Goal: Task Accomplishment & Management: Complete application form

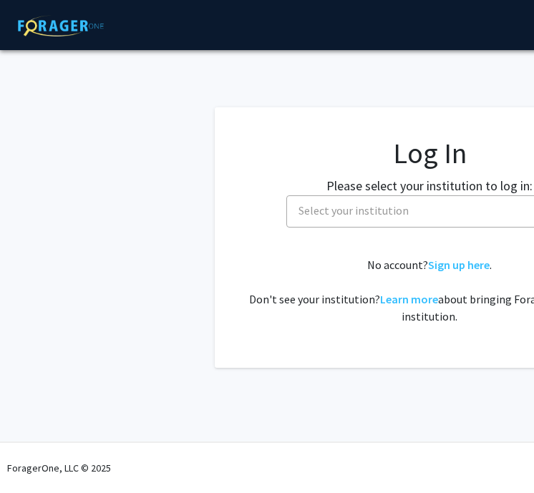
select select
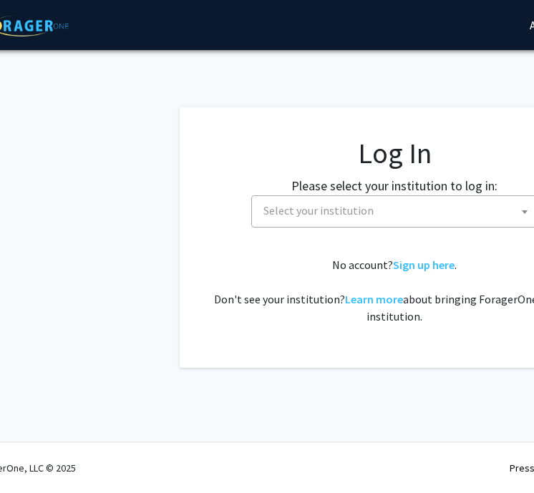
click at [356, 208] on span "Select your institution" at bounding box center [318, 210] width 110 height 14
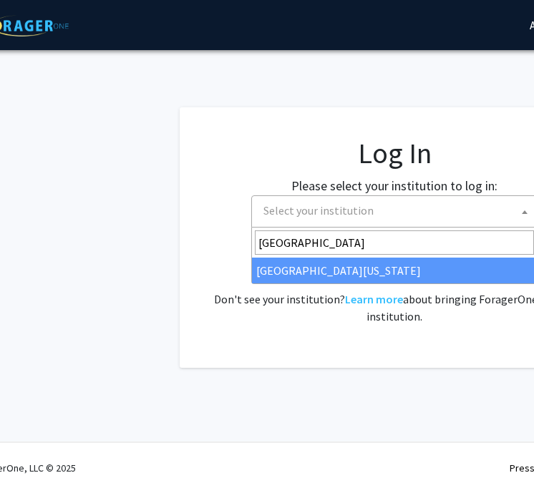
type input "university of ma"
select select "31"
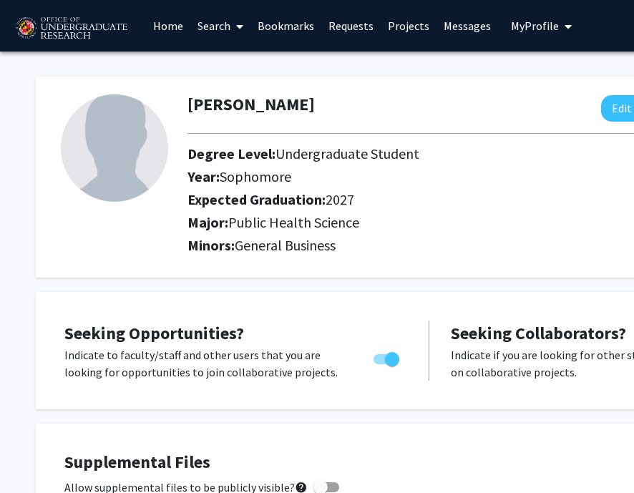
click at [229, 28] on link "Search" at bounding box center [220, 26] width 60 height 50
click at [177, 29] on link "Home" at bounding box center [168, 26] width 44 height 50
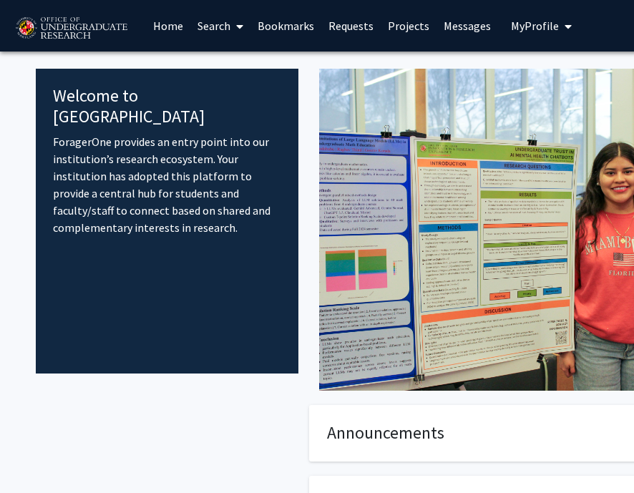
click at [220, 25] on link "Search" at bounding box center [220, 26] width 60 height 50
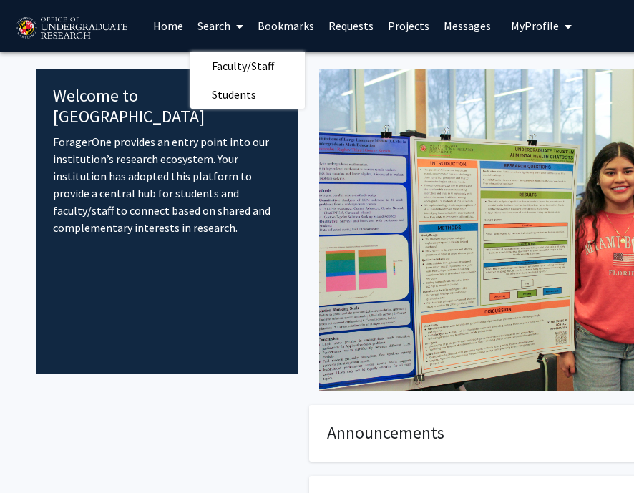
click at [172, 26] on link "Home" at bounding box center [168, 26] width 44 height 50
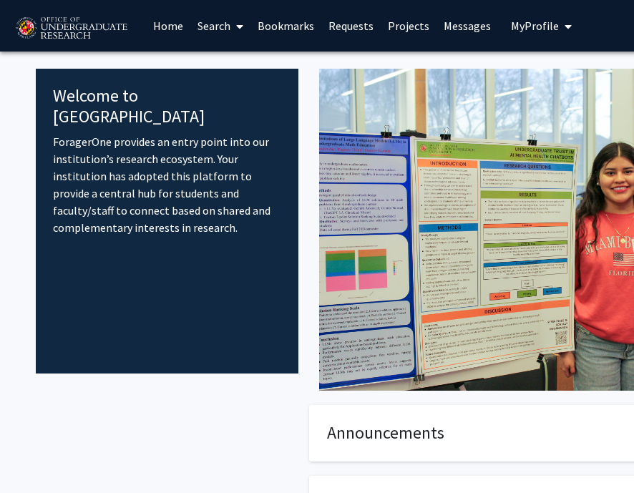
click at [213, 31] on link "Search" at bounding box center [220, 26] width 60 height 50
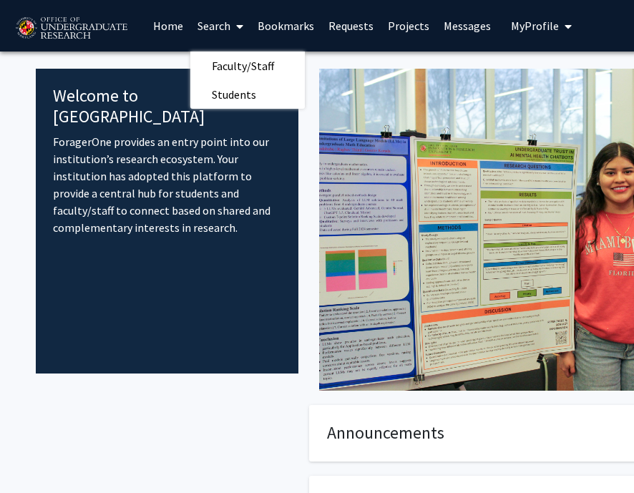
click at [406, 30] on link "Projects" at bounding box center [409, 26] width 56 height 50
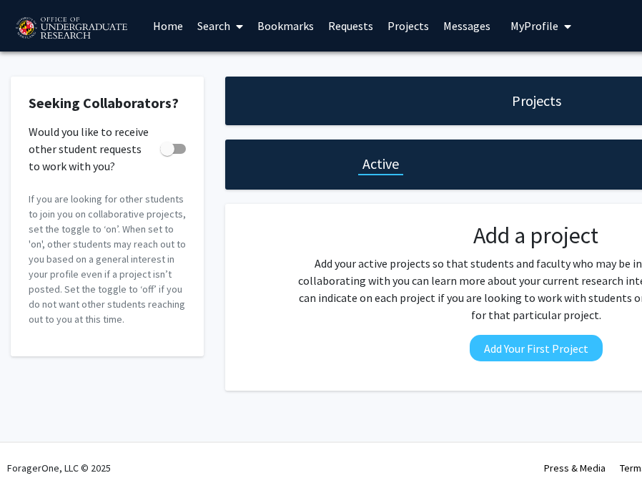
click at [215, 20] on link "Search" at bounding box center [220, 26] width 60 height 50
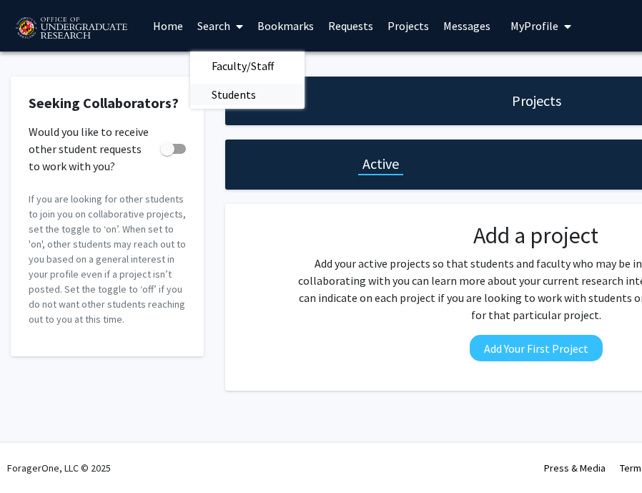
click at [229, 98] on span "Students" at bounding box center [233, 94] width 87 height 29
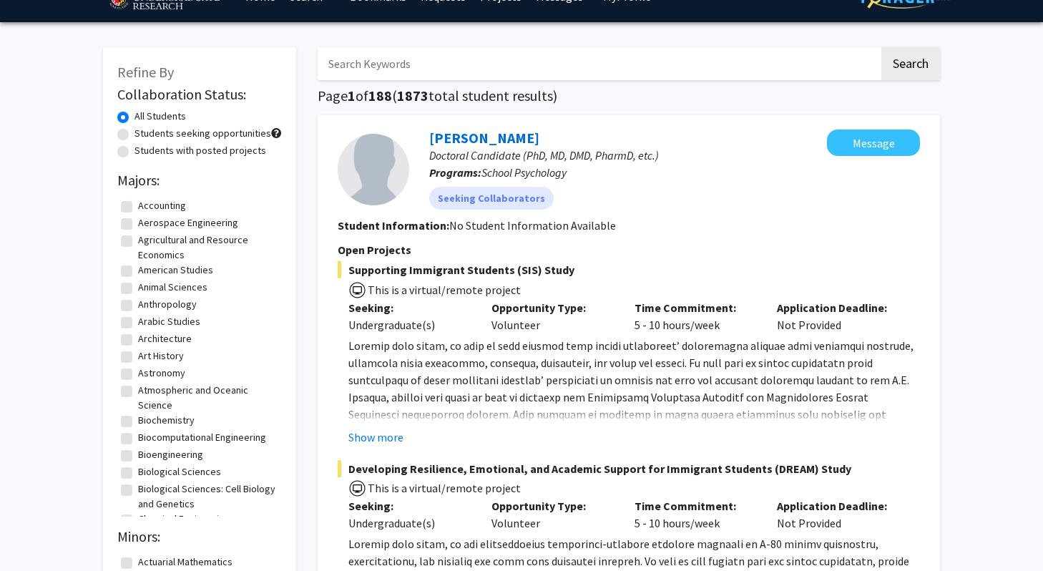
scroll to position [19, 0]
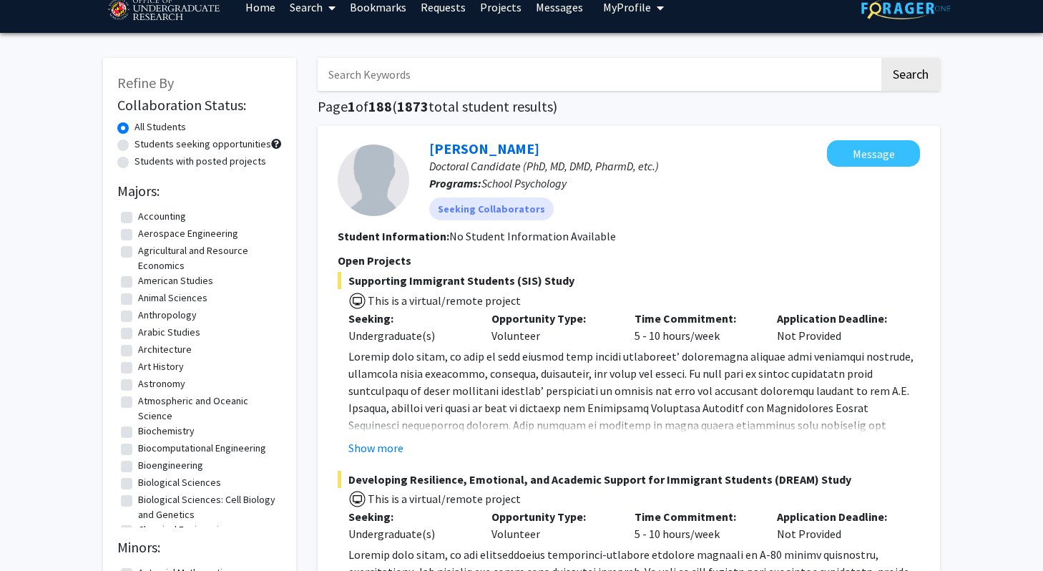
click at [505, 86] on input "Search Keywords" at bounding box center [599, 74] width 562 height 33
type input "res"
click at [283, 13] on link "Search" at bounding box center [313, 7] width 60 height 50
click at [263, 9] on link "Home" at bounding box center [260, 7] width 44 height 50
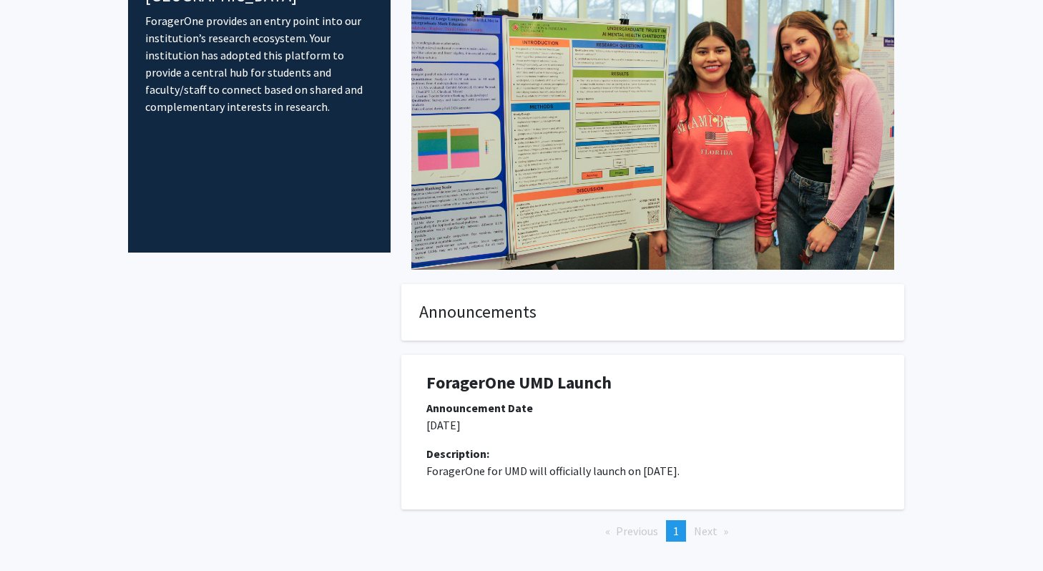
scroll to position [180, 0]
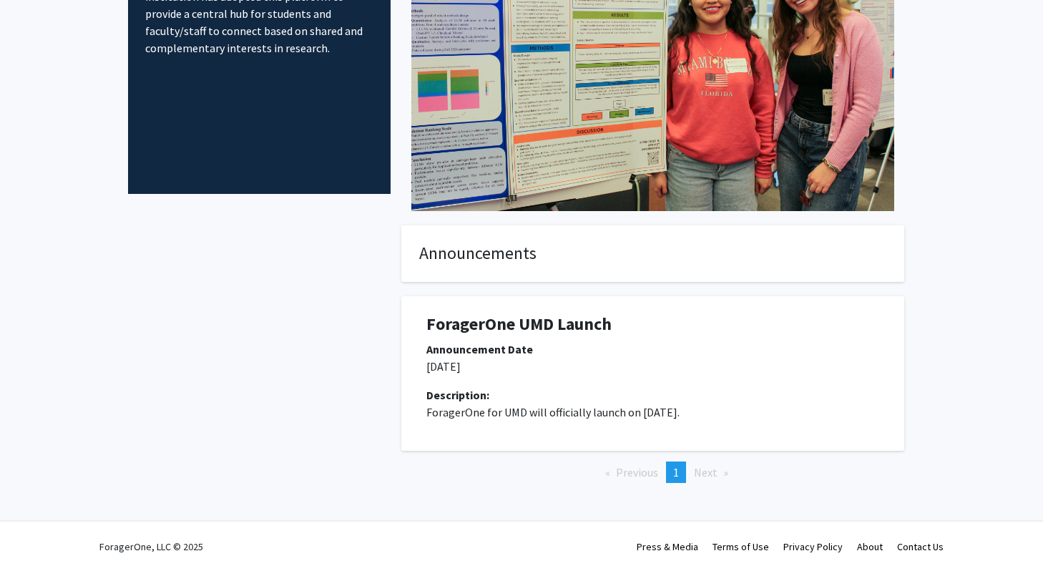
click at [642, 466] on li "Previous page" at bounding box center [631, 471] width 67 height 21
click at [517, 315] on h1 "ForagerOne UMD Launch" at bounding box center [652, 324] width 453 height 21
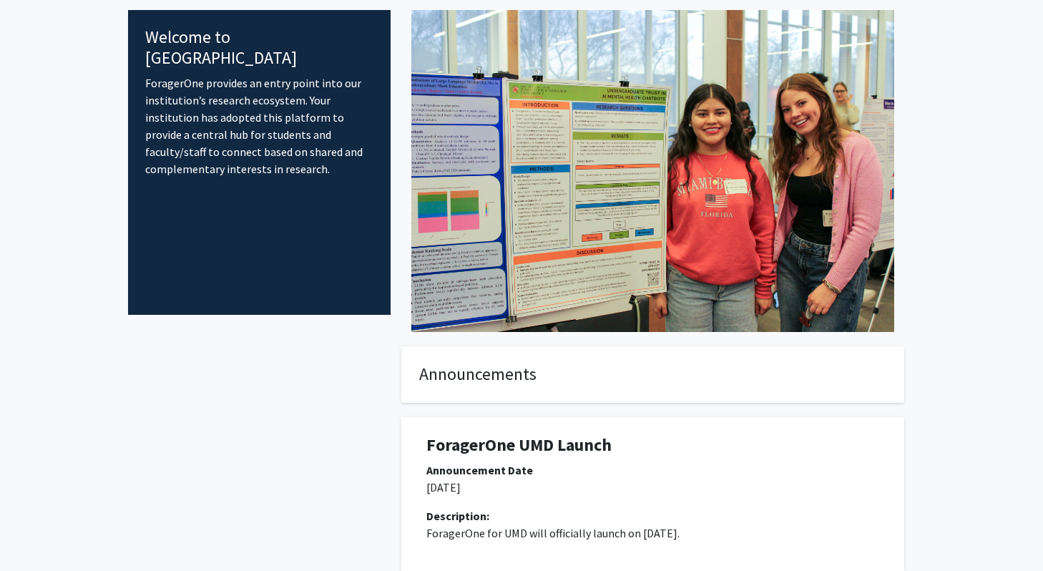
scroll to position [0, 0]
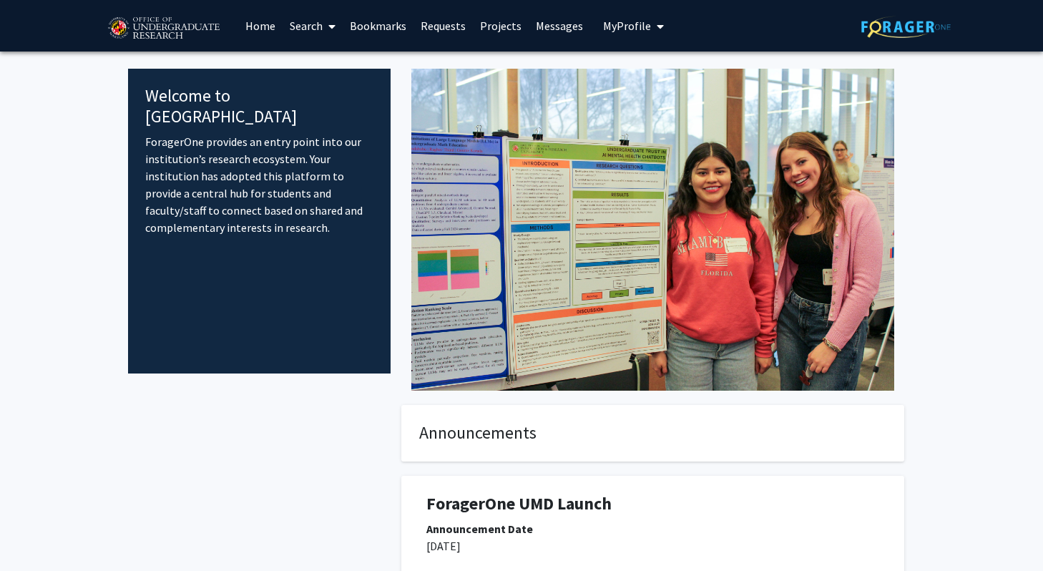
click at [269, 25] on link "Home" at bounding box center [260, 26] width 44 height 50
click at [263, 34] on link "Home" at bounding box center [260, 26] width 44 height 50
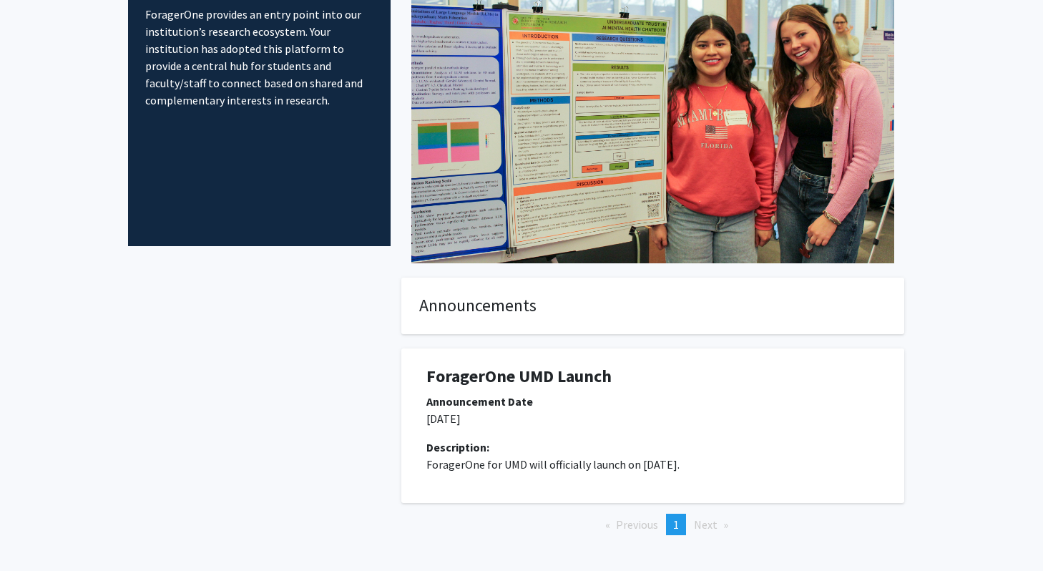
scroll to position [180, 0]
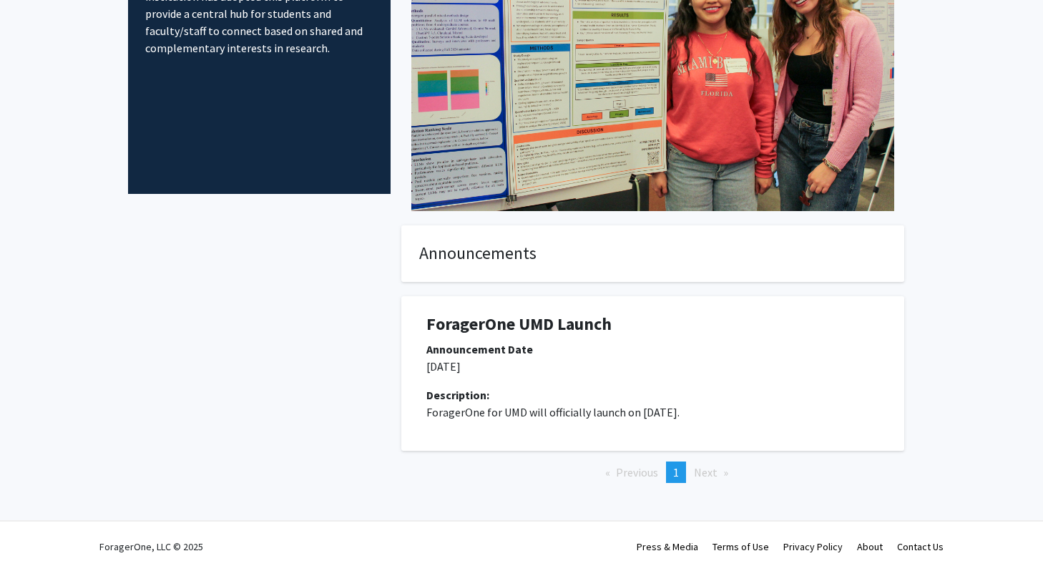
click at [642, 477] on span "1" at bounding box center [676, 472] width 6 height 14
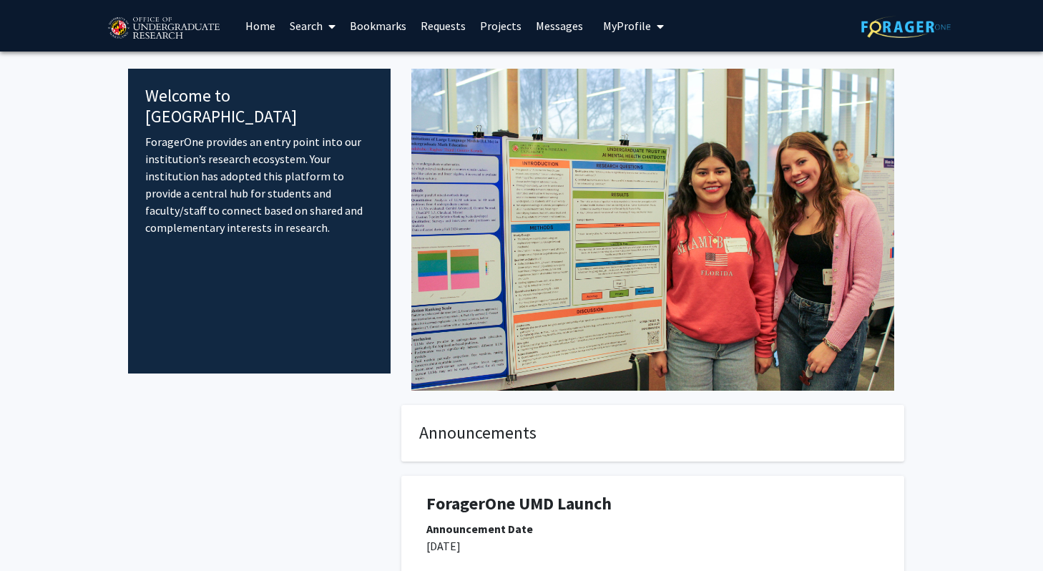
click at [495, 492] on h1 "ForagerOne UMD Launch" at bounding box center [652, 504] width 453 height 21
click at [260, 152] on p "ForagerOne provides an entry point into our institution’s research ecosystem. Y…" at bounding box center [259, 184] width 228 height 103
click at [256, 29] on link "Home" at bounding box center [260, 26] width 44 height 50
click at [643, 23] on span "My Profile" at bounding box center [627, 26] width 48 height 14
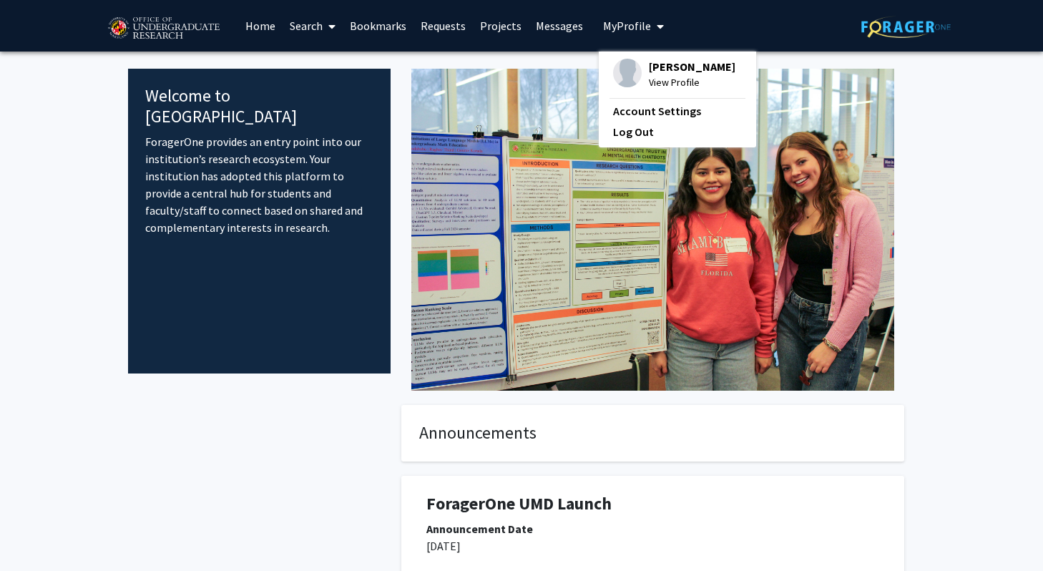
click at [537, 22] on link "Messages" at bounding box center [560, 26] width 62 height 50
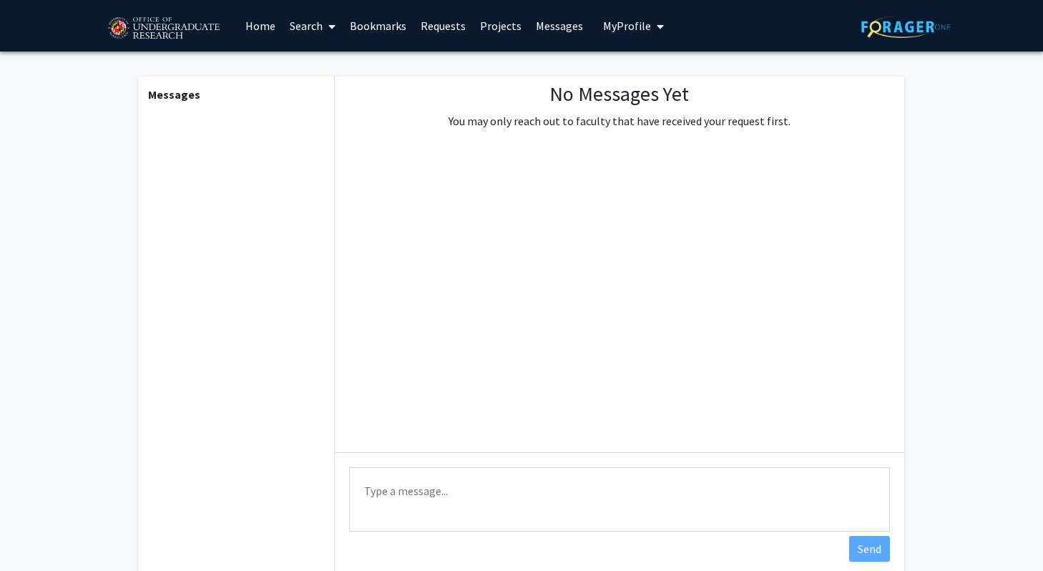
click at [512, 26] on link "Projects" at bounding box center [501, 26] width 56 height 50
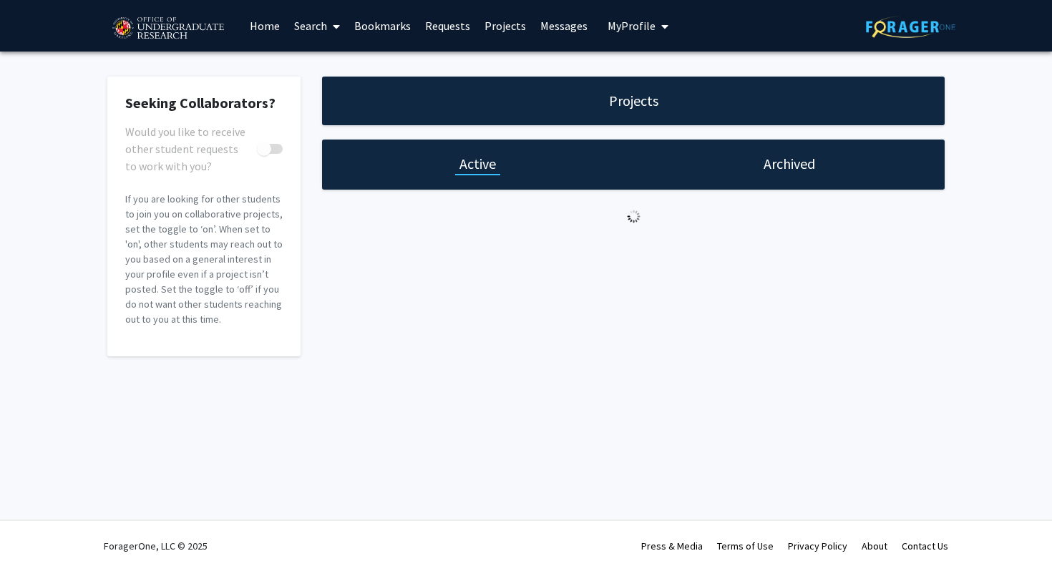
click at [429, 26] on link "Requests" at bounding box center [447, 26] width 59 height 50
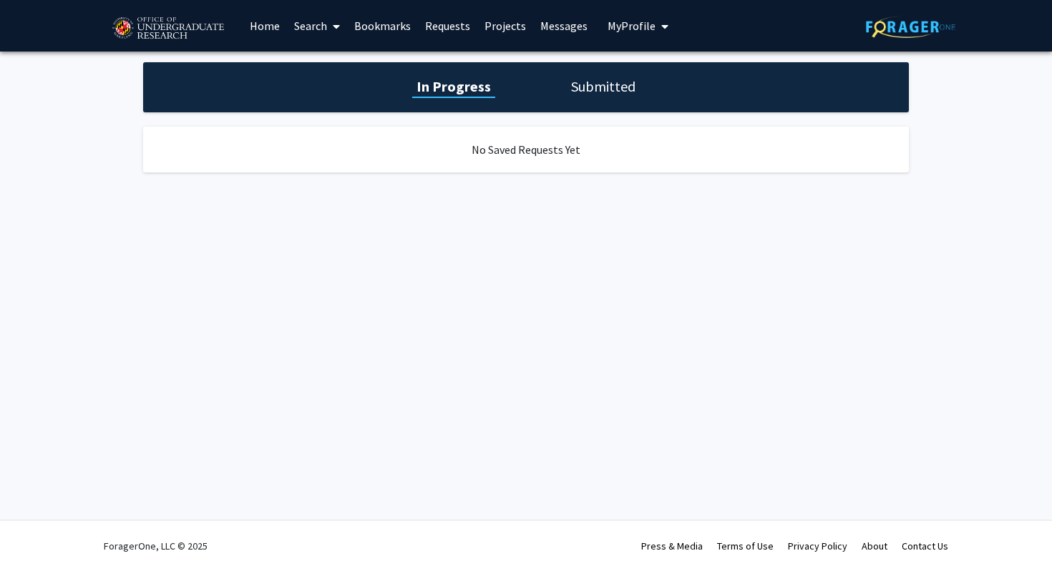
click at [381, 26] on link "Bookmarks" at bounding box center [382, 26] width 71 height 50
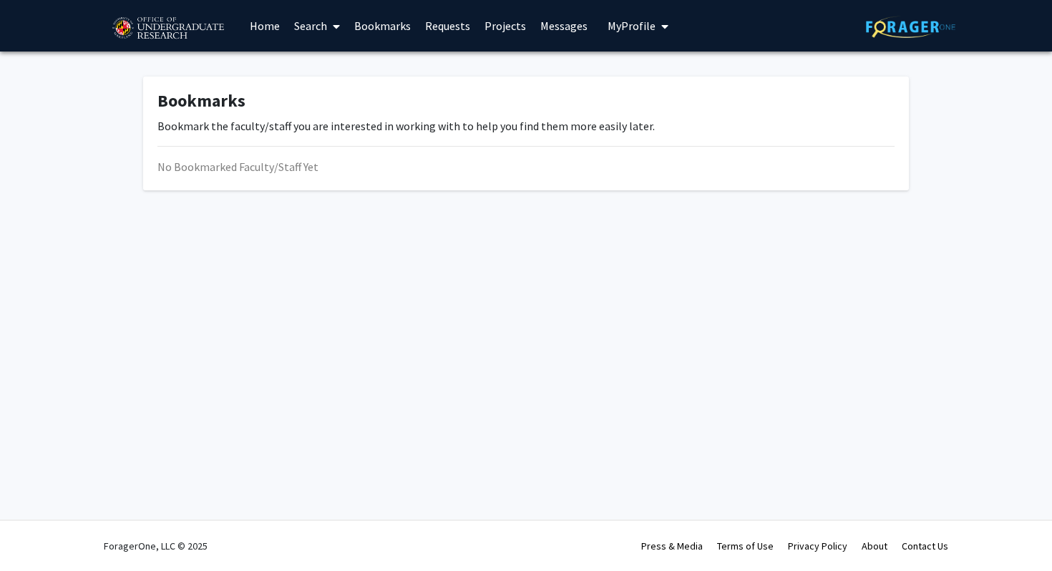
click at [313, 25] on link "Search" at bounding box center [317, 26] width 60 height 50
click at [326, 67] on span "Faculty/Staff" at bounding box center [339, 66] width 105 height 29
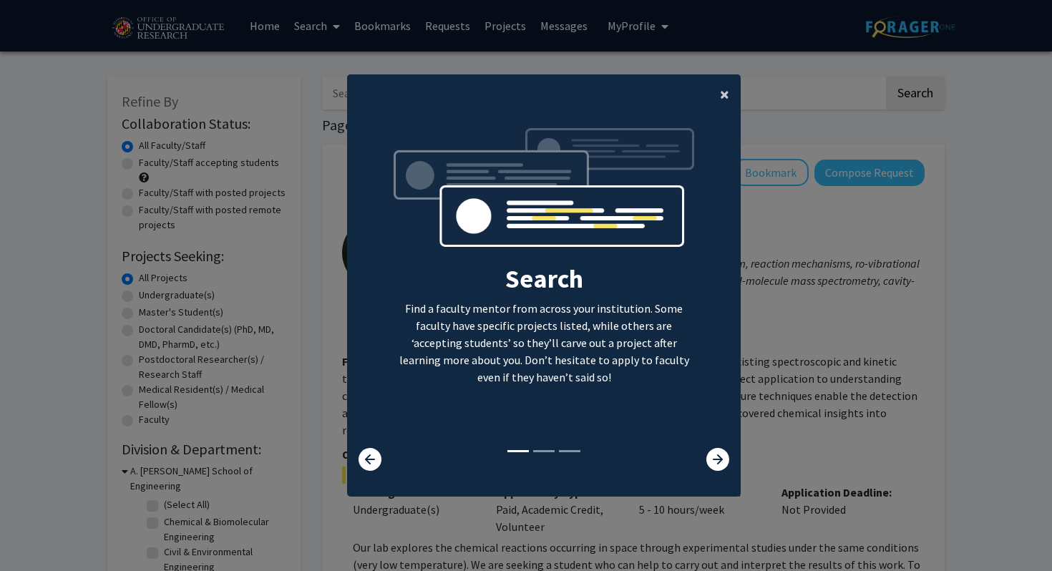
click at [717, 94] on button "×" at bounding box center [724, 94] width 32 height 40
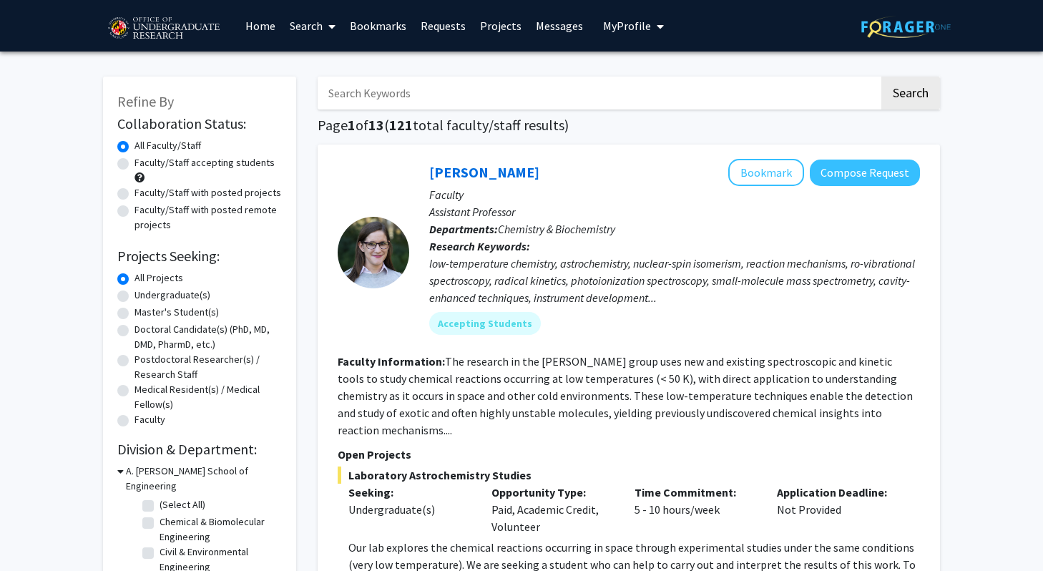
click at [449, 81] on input "Search Keywords" at bounding box center [599, 93] width 562 height 33
type input "e"
type input "research"
click at [881, 77] on button "Search" at bounding box center [910, 93] width 59 height 33
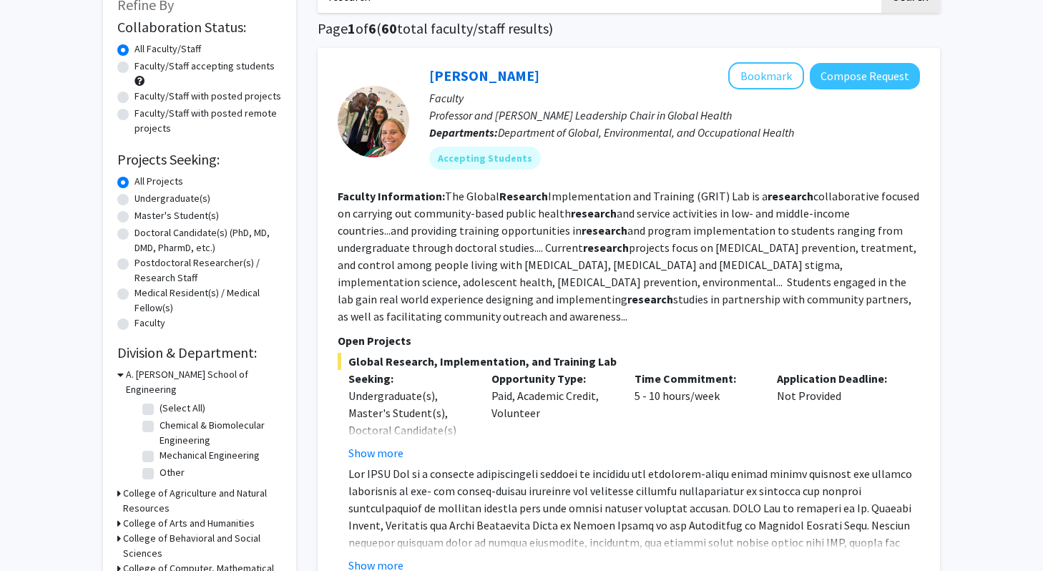
scroll to position [94, 0]
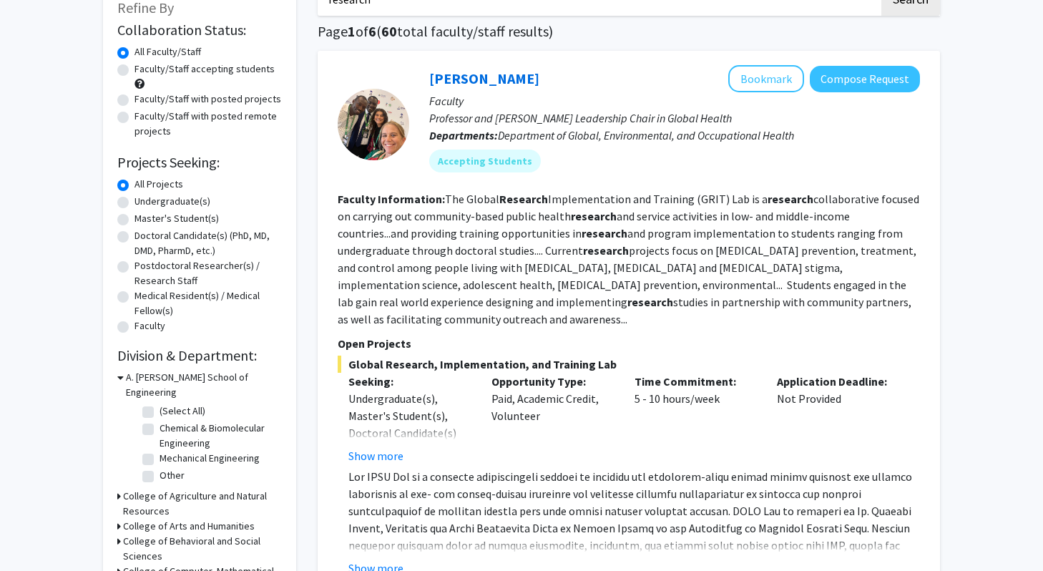
click at [206, 378] on h3 "A. James Clark School of Engineering" at bounding box center [204, 385] width 156 height 30
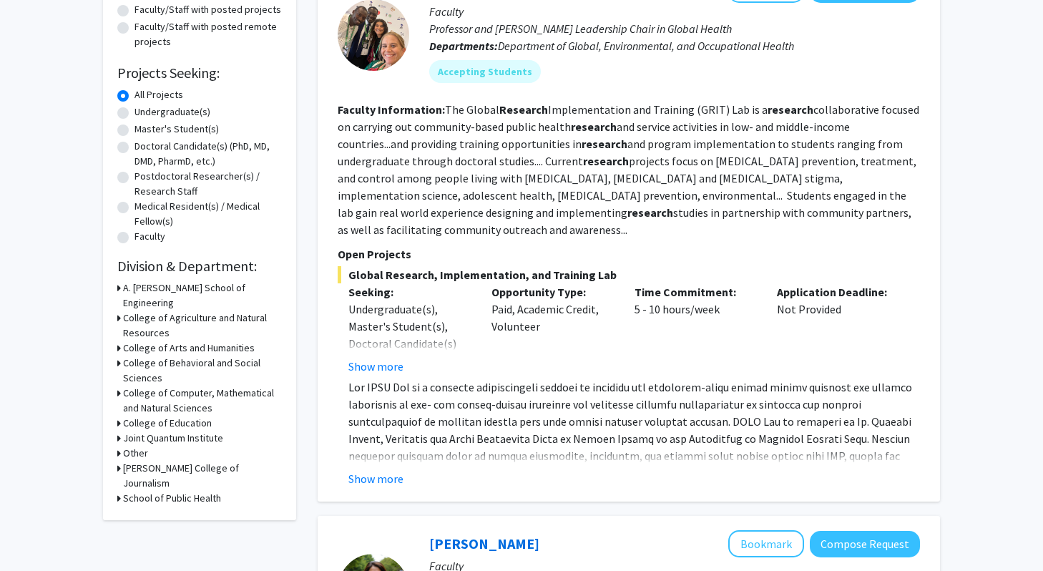
scroll to position [187, 0]
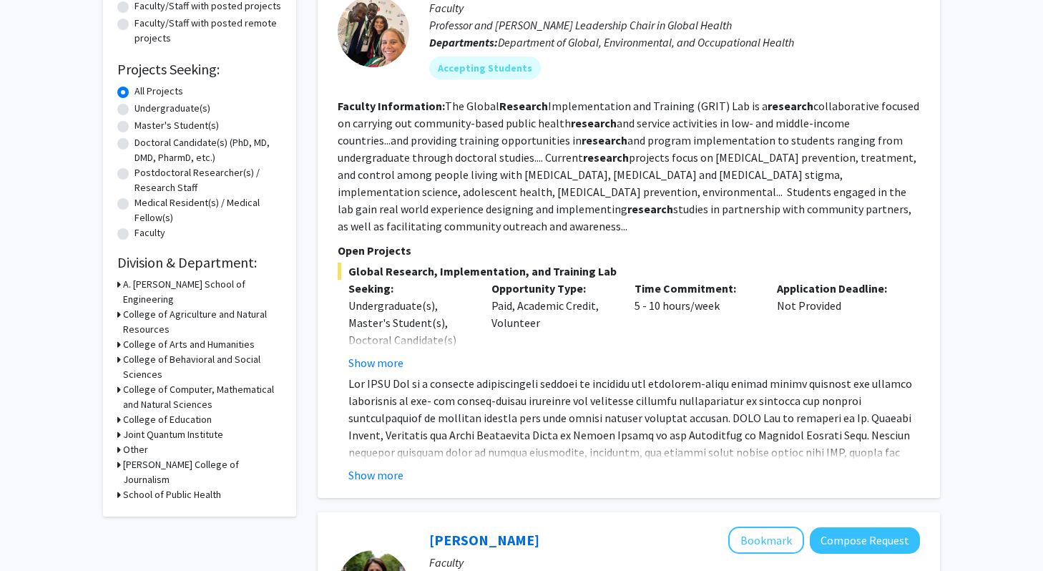
click at [187, 487] on h3 "School of Public Health" at bounding box center [172, 494] width 98 height 15
click at [179, 506] on label "(Select All)" at bounding box center [183, 513] width 46 height 15
click at [169, 506] on input "(Select All)" at bounding box center [164, 510] width 9 height 9
checkbox input "true"
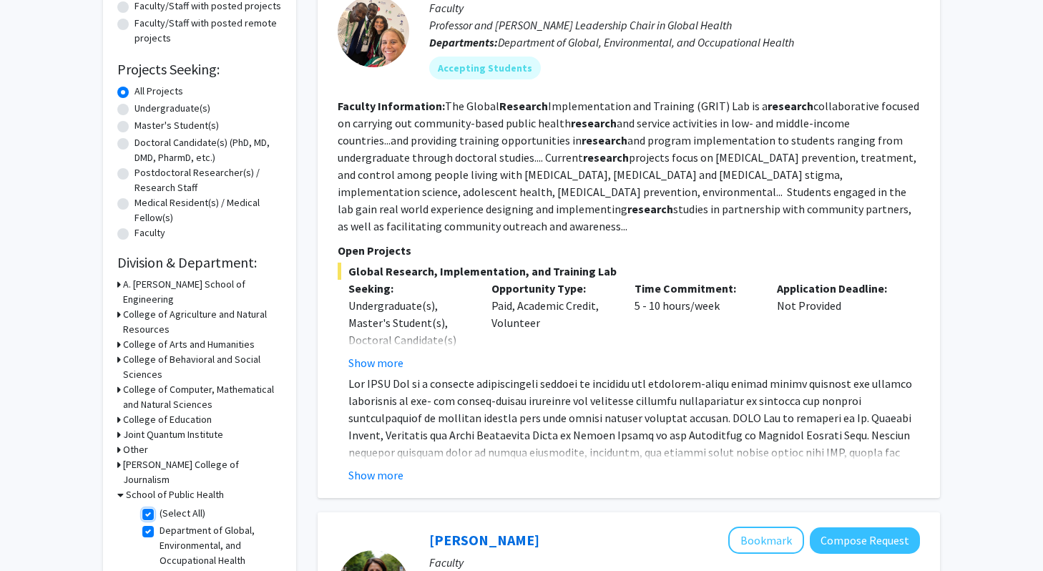
checkbox input "true"
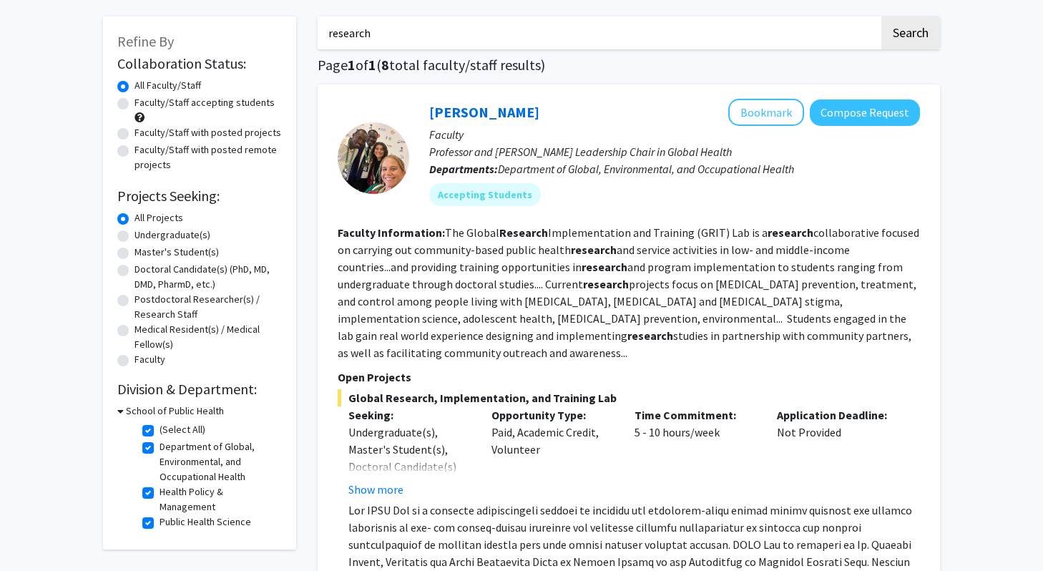
scroll to position [66, 0]
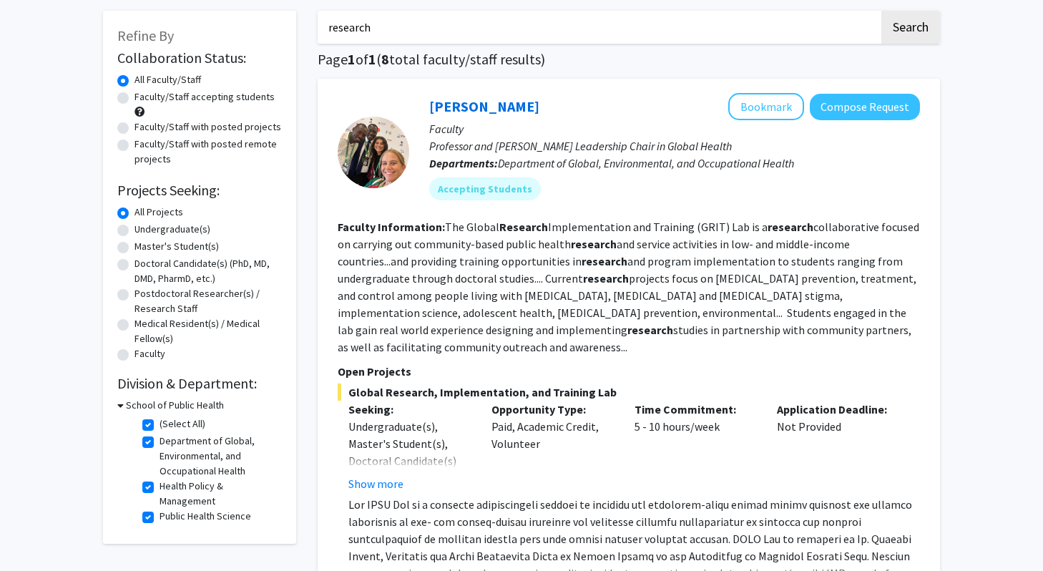
click at [172, 403] on h3 "School of Public Health" at bounding box center [175, 405] width 98 height 15
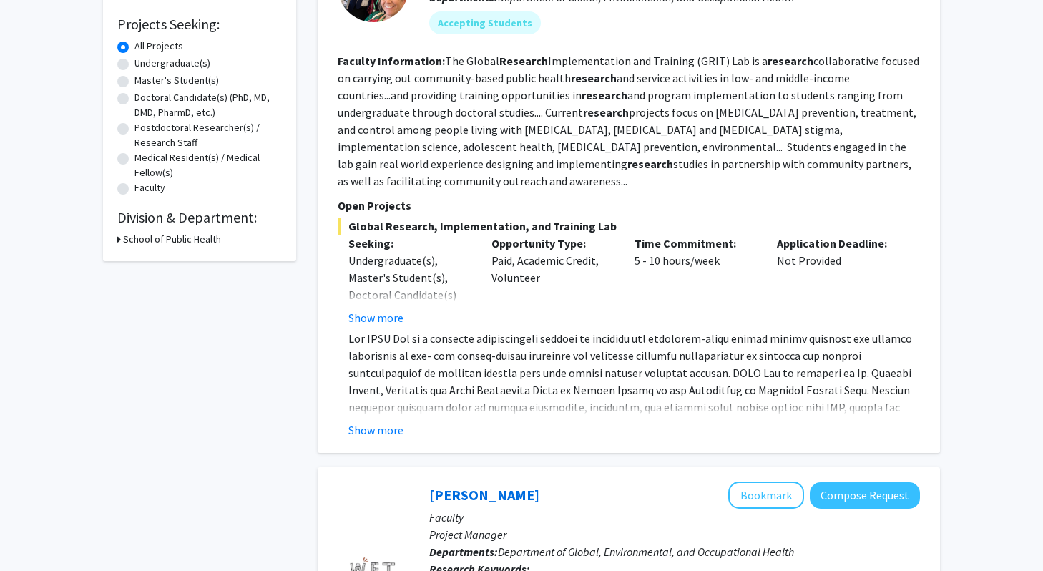
scroll to position [243, 0]
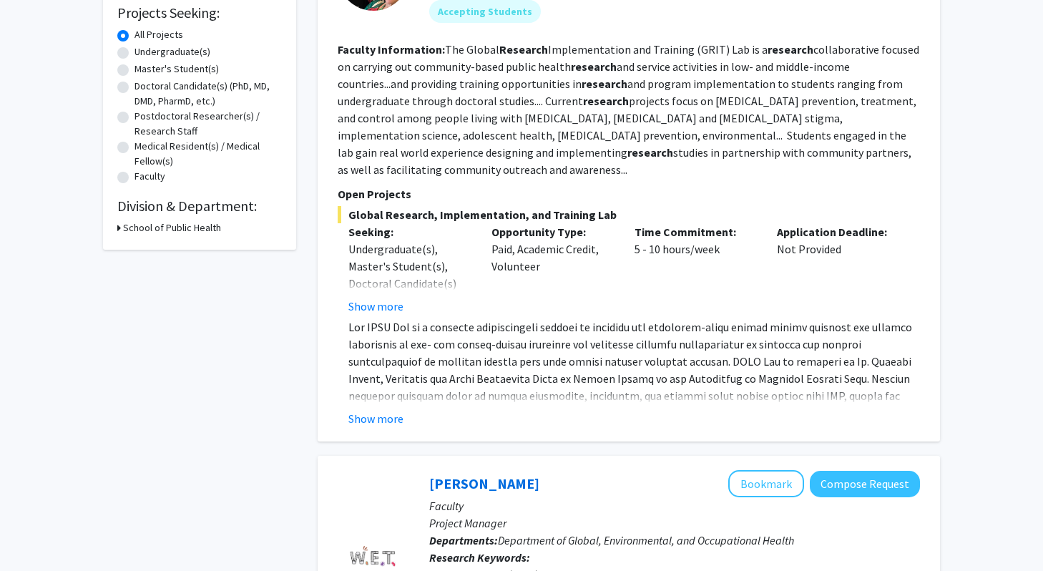
click at [377, 388] on fg-read-more "Show more" at bounding box center [629, 372] width 582 height 109
click at [377, 410] on button "Show more" at bounding box center [375, 418] width 55 height 17
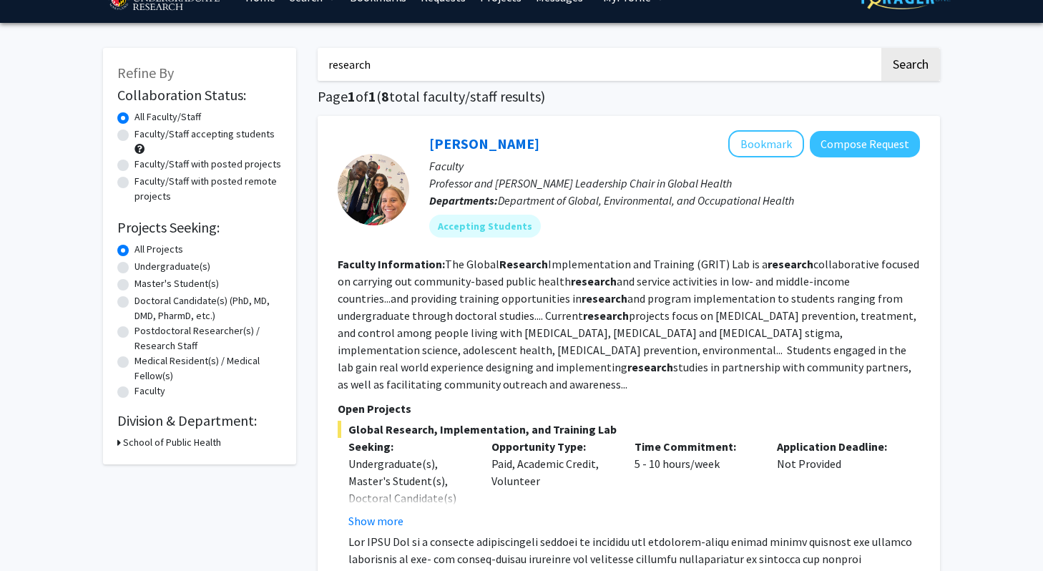
scroll to position [35, 0]
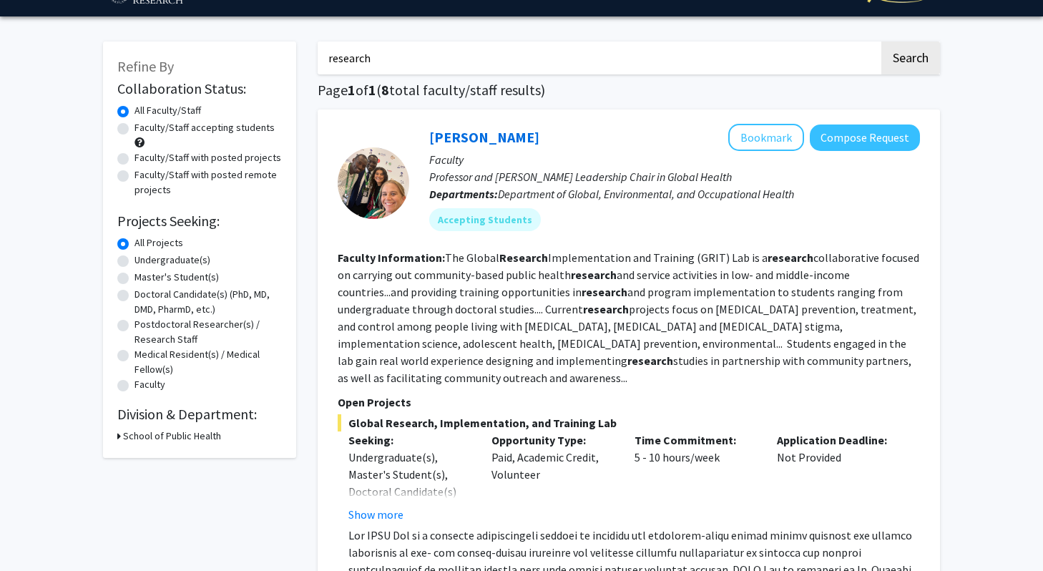
click at [752, 237] on div "Heather Wipfli Bookmark Compose Request Faculty Professor and Clark Leadership …" at bounding box center [664, 183] width 511 height 118
click at [894, 135] on button "Compose Request" at bounding box center [865, 137] width 110 height 26
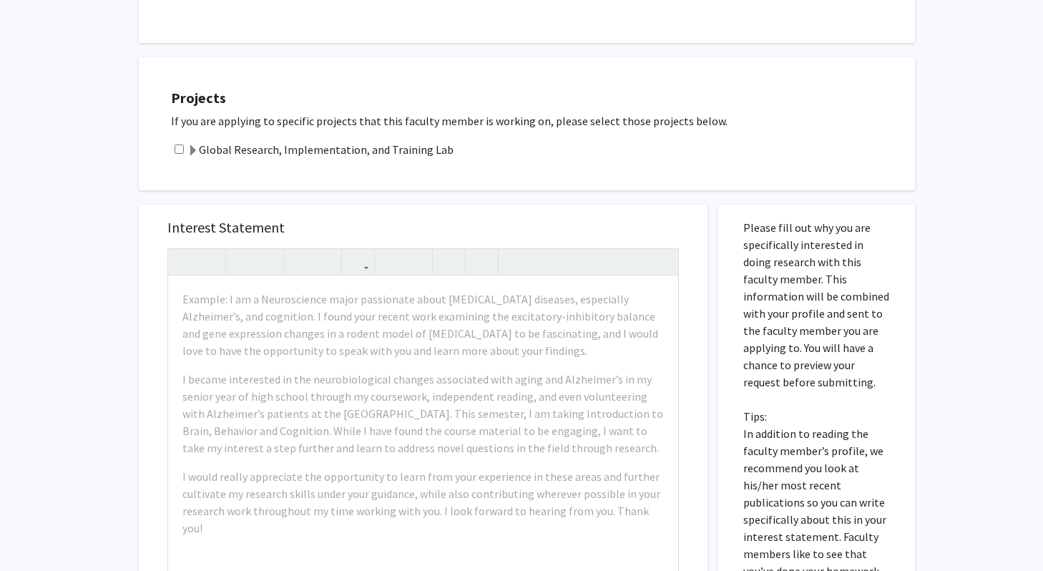
scroll to position [1257, 0]
click at [433, 140] on label "Global Research, Implementation, and Training Lab" at bounding box center [320, 148] width 266 height 17
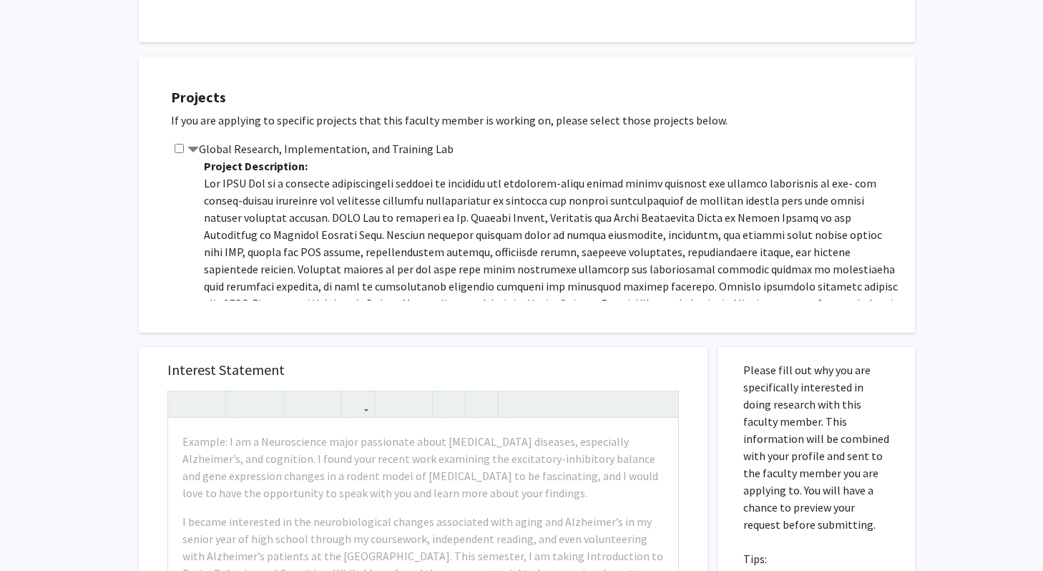
click at [181, 144] on input "checkbox" at bounding box center [179, 148] width 9 height 9
checkbox input "true"
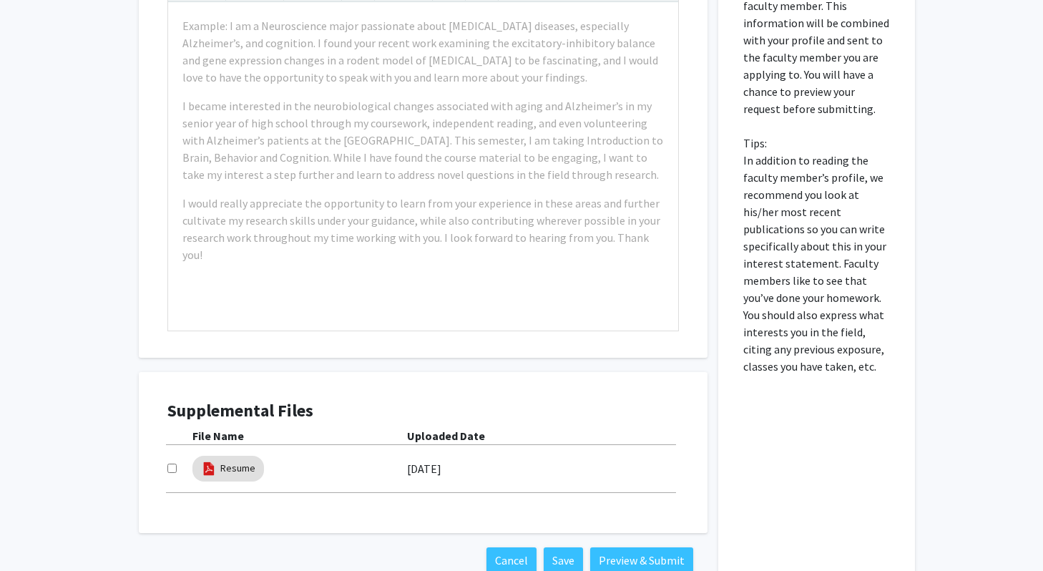
scroll to position [1552, 0]
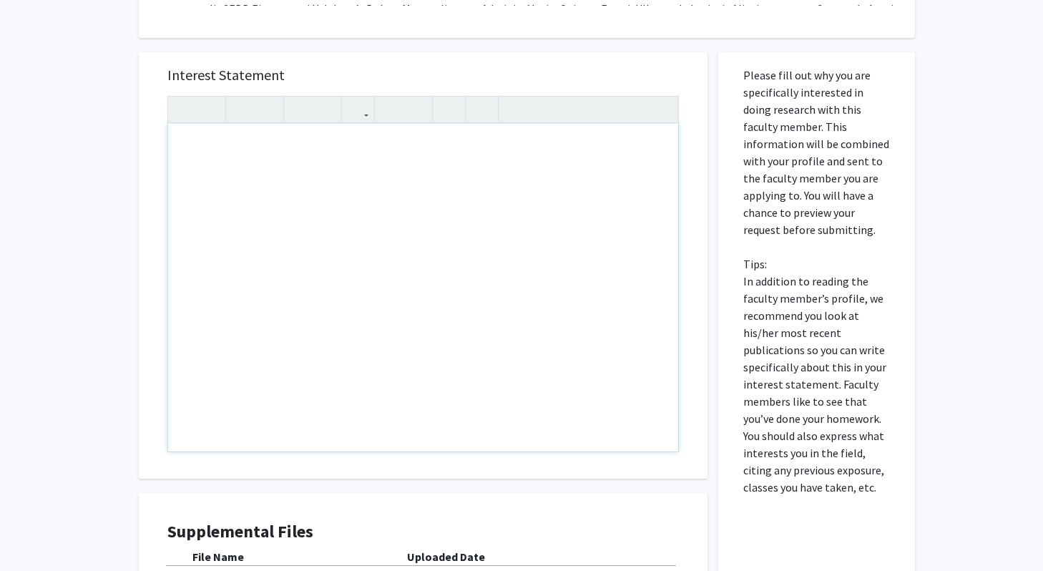
click at [278, 124] on div "Note to users with screen readers: Please press Alt+0 or Option+0 to deactivate…" at bounding box center [423, 288] width 510 height 328
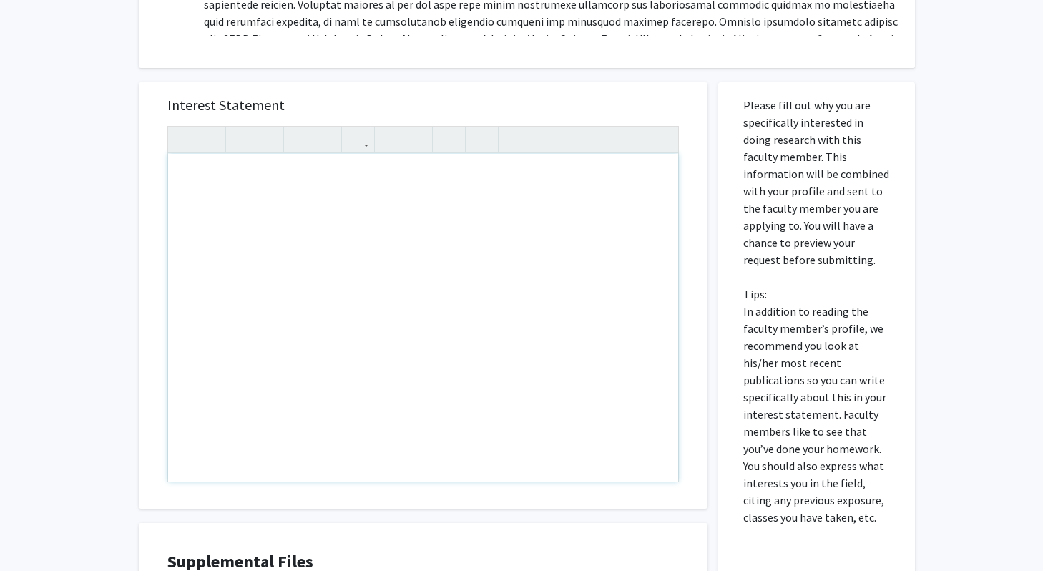
scroll to position [1523, 0]
click at [285, 152] on div "Note to users with screen readers: Please press Alt+0 or Option+0 to deactivate…" at bounding box center [423, 316] width 510 height 328
type textarea "I"
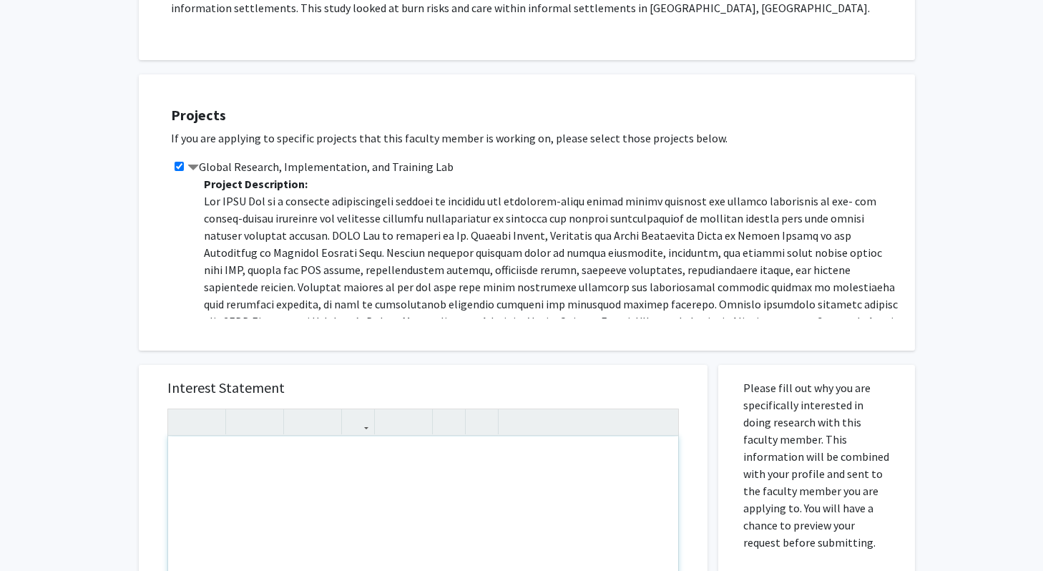
scroll to position [1235, 0]
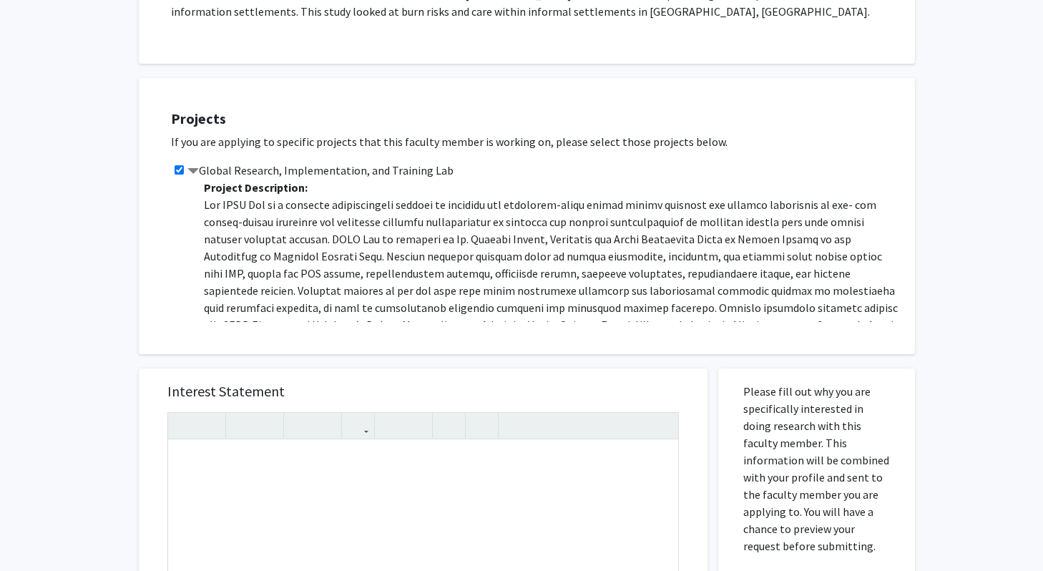
click at [248, 383] on h5 "Interest Statement" at bounding box center [423, 391] width 512 height 17
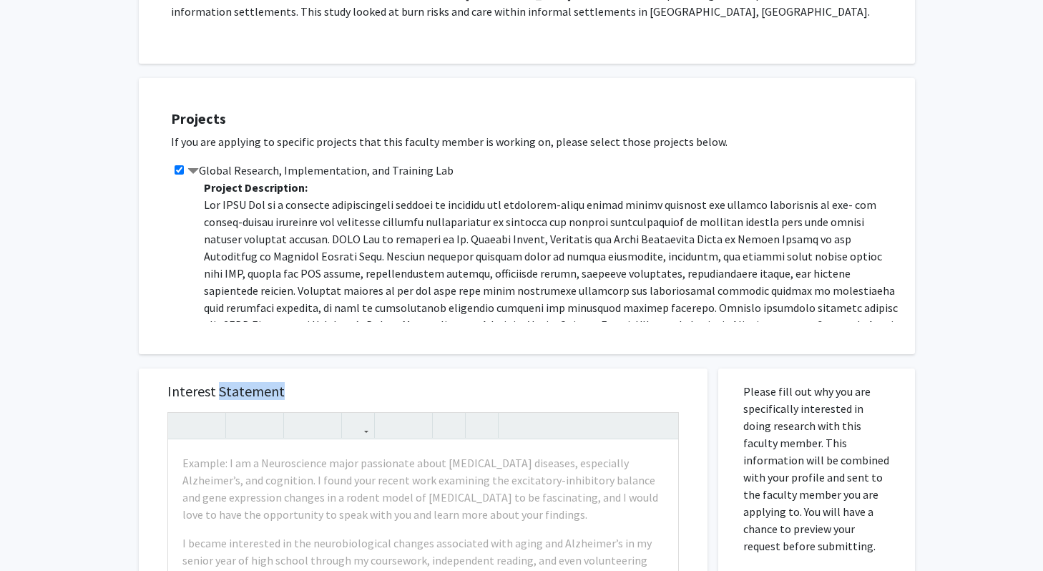
click at [248, 383] on h5 "Interest Statement" at bounding box center [423, 391] width 512 height 17
copy h5 "Interest Statement"
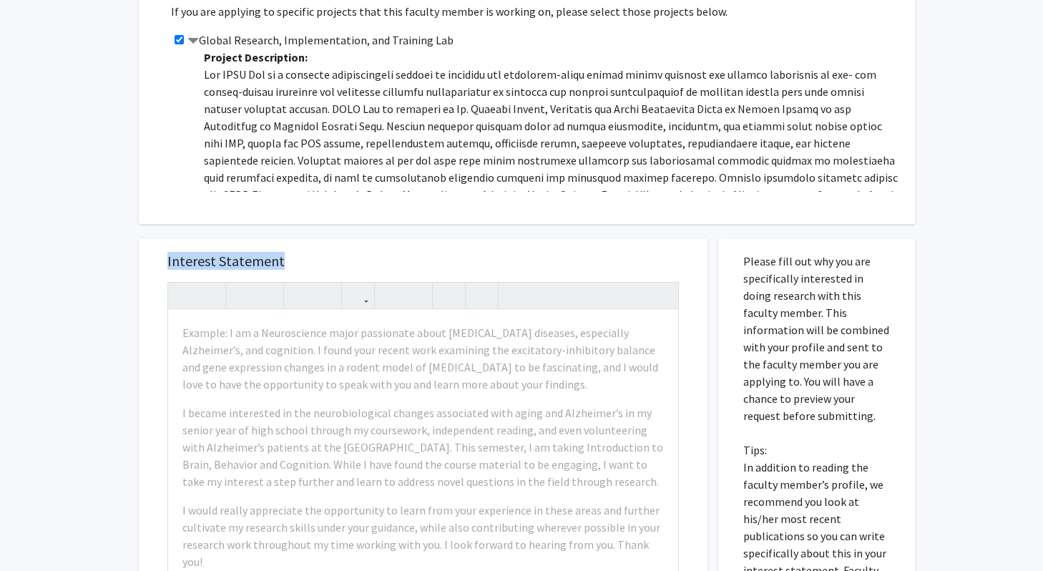
scroll to position [1439, 0]
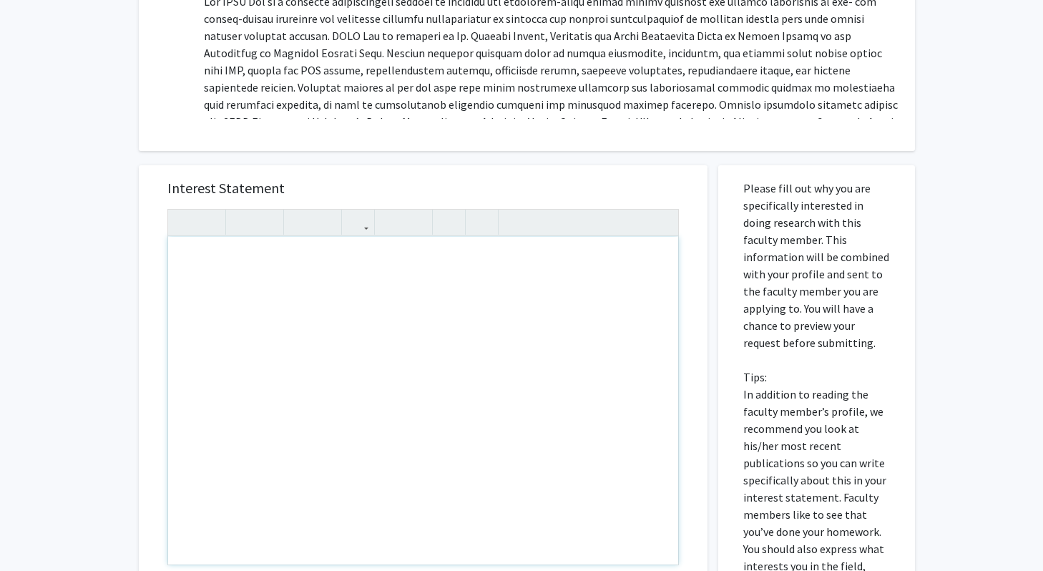
click at [237, 237] on div "Note to users with screen readers: Please press Alt+0 or Option+0 to deactivate…" at bounding box center [423, 401] width 510 height 328
click at [246, 237] on div "Hello." at bounding box center [423, 401] width 510 height 328
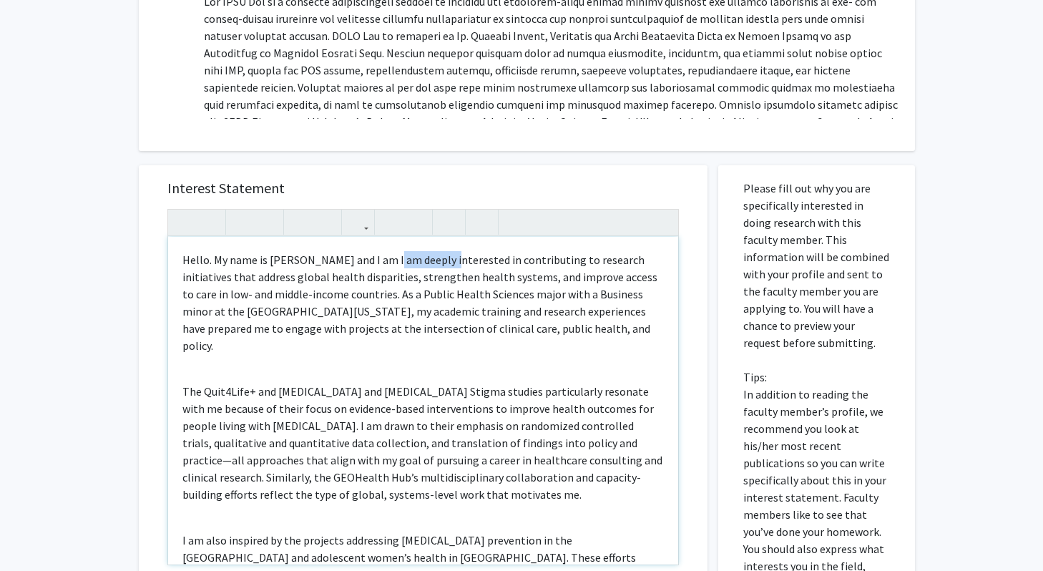
drag, startPoint x: 387, startPoint y: 208, endPoint x: 444, endPoint y: 206, distance: 57.3
click at [444, 251] on p "Hello. My name is Logan Lisausky and I am I am deeply interested in contributin…" at bounding box center [422, 302] width 481 height 103
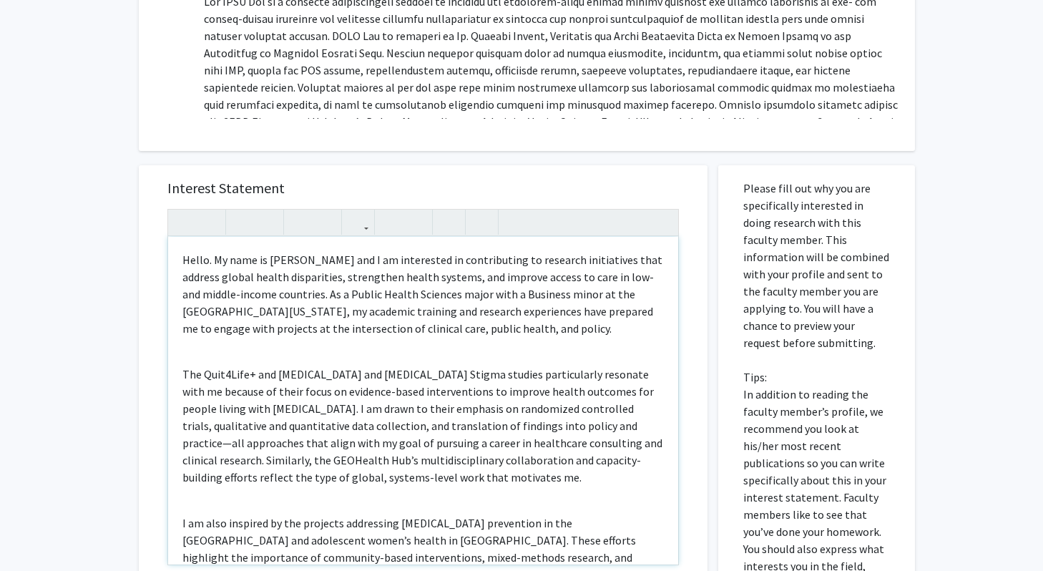
click at [587, 251] on p "Hello. My name is Logan Lisausky and I am interested in contributing to researc…" at bounding box center [422, 294] width 481 height 86
click at [620, 251] on p "Hello. My name is Logan Lisausky and I am interested in contributing to researc…" at bounding box center [422, 294] width 481 height 86
click at [631, 251] on p "Hello. My name is Logan Lisausky and I am interested in contributing to researc…" at bounding box center [422, 294] width 481 height 86
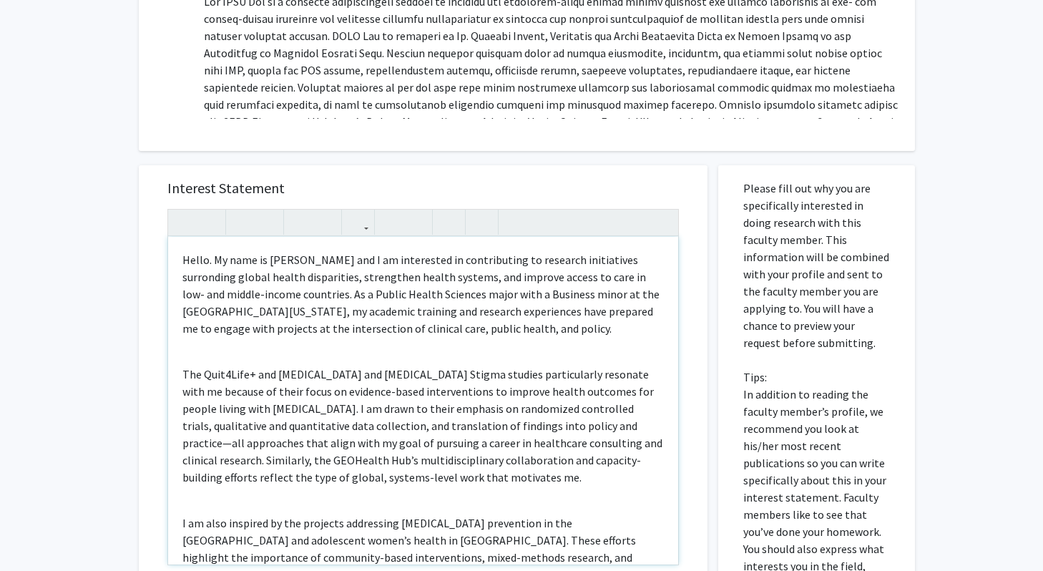
click at [326, 251] on p "Hello. My name is Logan Lisausky and I am interested in contributing to researc…" at bounding box center [422, 294] width 481 height 86
click at [204, 251] on p "Hello. My name is Logan Lisausky and I am interested in contributing to researc…" at bounding box center [422, 294] width 481 height 86
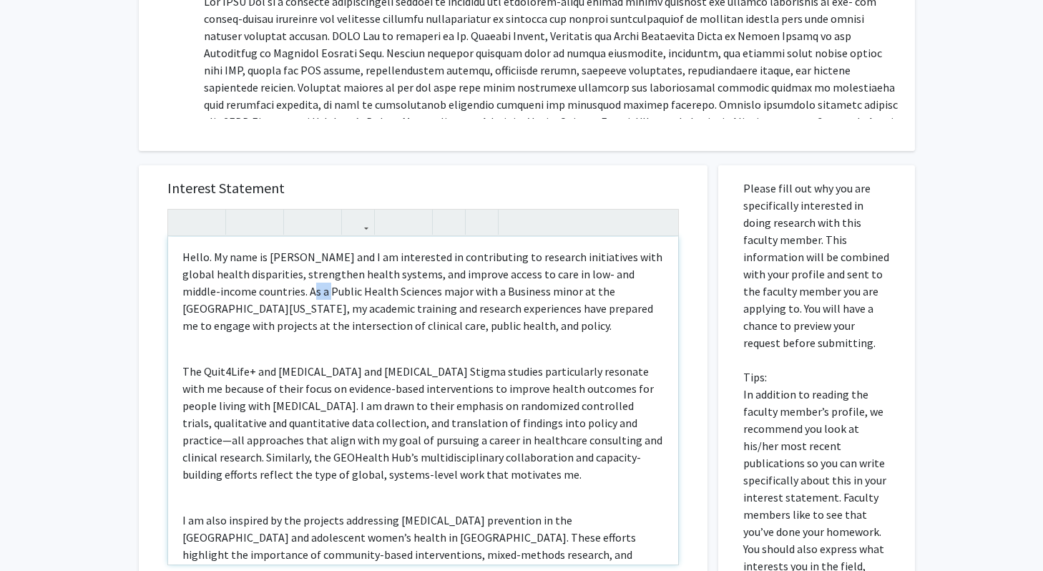
drag, startPoint x: 288, startPoint y: 240, endPoint x: 270, endPoint y: 239, distance: 18.6
click at [270, 248] on p "Hello. My name is Logan Lisausky and I am interested in contributing to researc…" at bounding box center [422, 291] width 481 height 86
drag, startPoint x: 231, startPoint y: 260, endPoint x: 552, endPoint y: 243, distance: 320.9
click at [552, 248] on p "Hello. My name is Logan Lisausky and I am interested in contributing to researc…" at bounding box center [422, 291] width 481 height 86
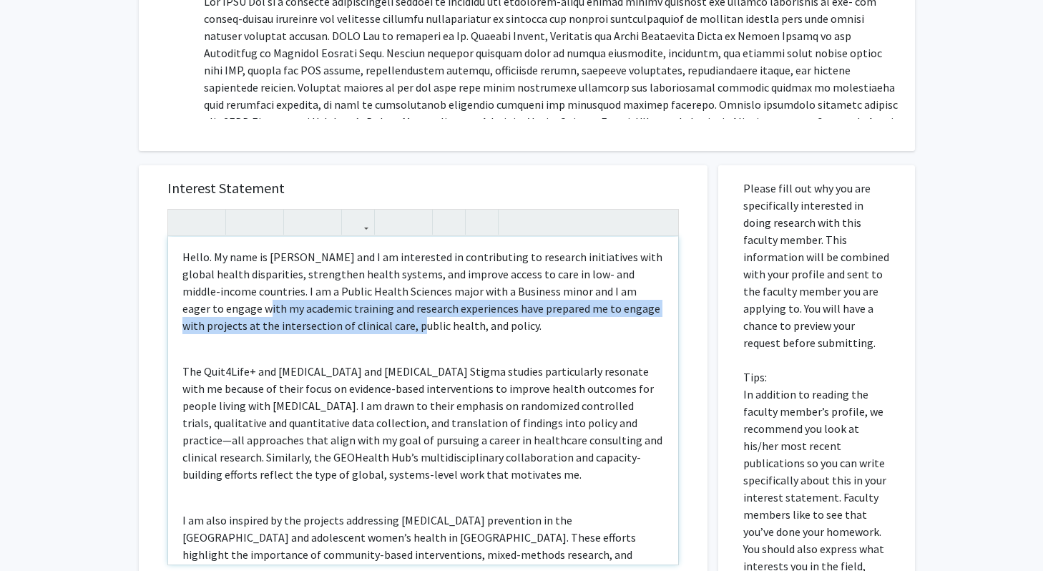
drag, startPoint x: 385, startPoint y: 275, endPoint x: 219, endPoint y: 260, distance: 166.7
click at [219, 260] on p "Hello. My name is Logan Lisausky and I am interested in contributing to researc…" at bounding box center [422, 291] width 481 height 86
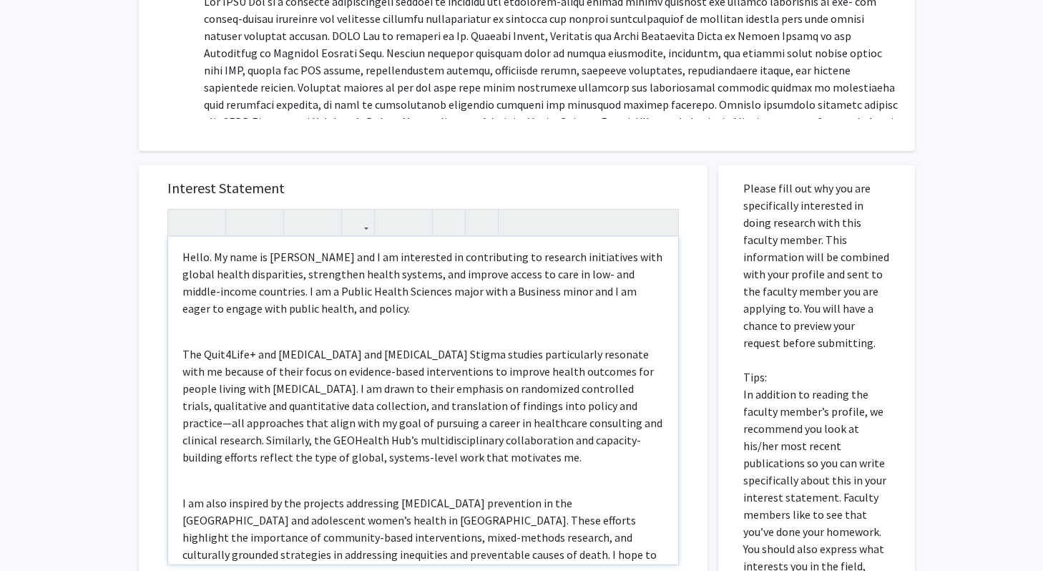
click at [307, 262] on p "Hello. My name is Logan Lisausky and I am interested in contributing to researc…" at bounding box center [422, 282] width 481 height 69
click at [205, 283] on div "Hello. My name is Logan Lisausky and I am interested in contributing to researc…" at bounding box center [423, 401] width 510 height 328
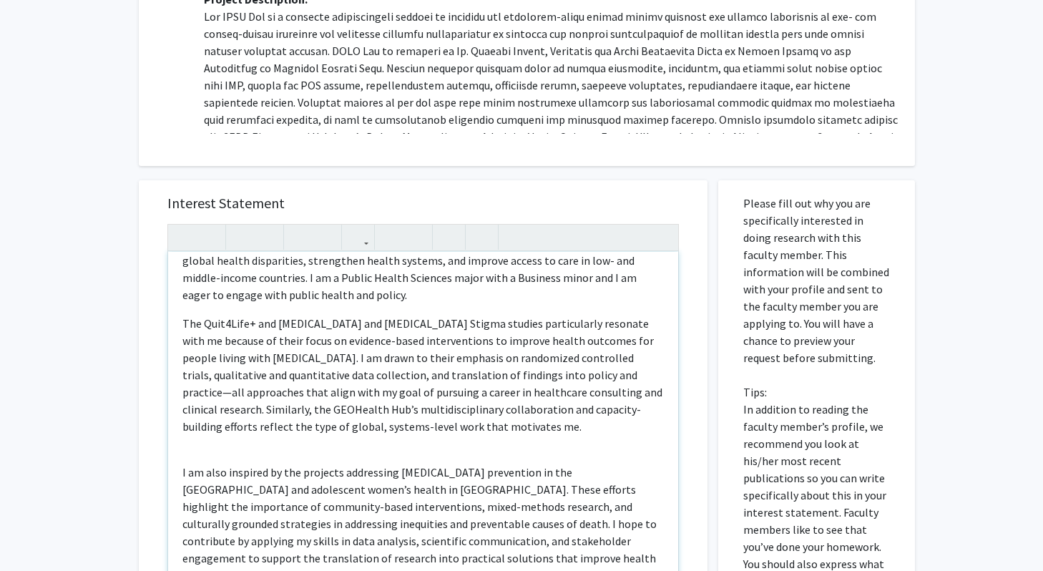
scroll to position [1542, 0]
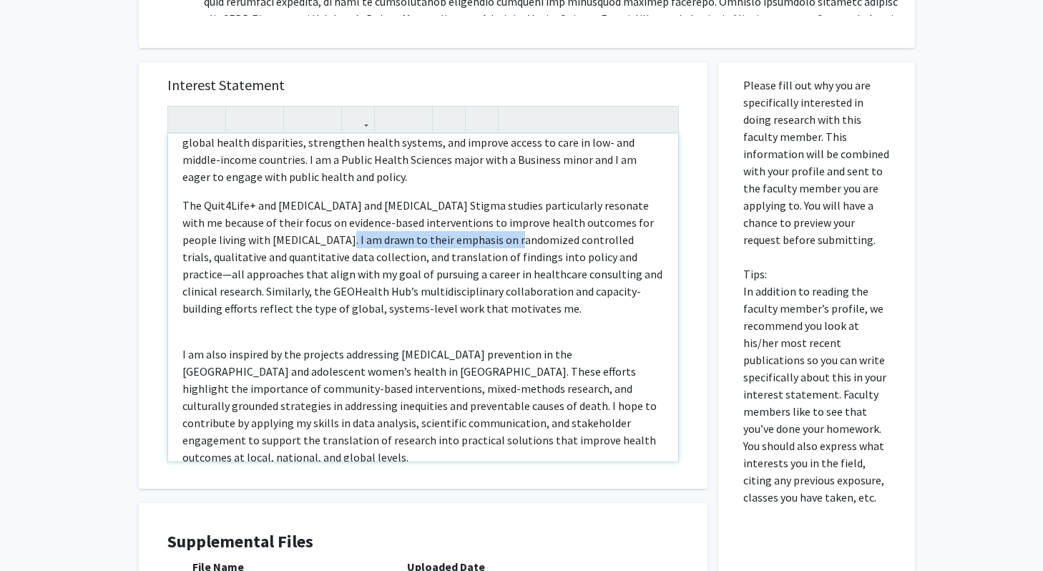
drag, startPoint x: 296, startPoint y: 187, endPoint x: 463, endPoint y: 189, distance: 166.7
click at [463, 197] on p "The Quit4Life+ and Cancer and HIV Stigma studies particularly resonate with me …" at bounding box center [422, 257] width 481 height 120
click at [336, 197] on p "The Quit4Life+ and Cancer and HIV Stigma studies particularly resonate with me …" at bounding box center [422, 257] width 481 height 120
click at [313, 197] on p "The Quit4Life+ and Cancer and HIV Stigma studies particularly resonate with me …" at bounding box center [422, 257] width 481 height 120
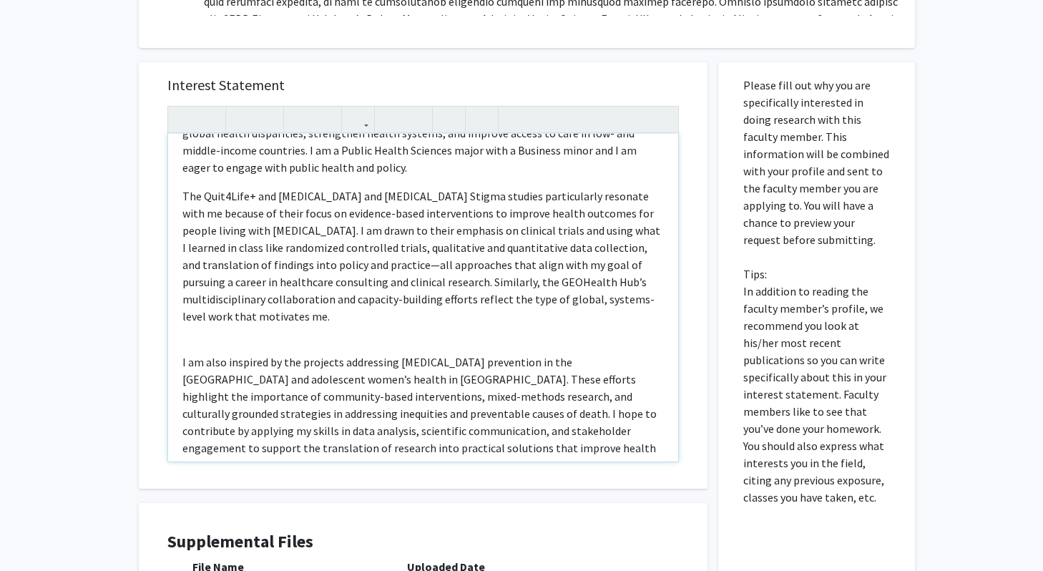
scroll to position [39, 0]
drag, startPoint x: 372, startPoint y: 216, endPoint x: 275, endPoint y: 216, distance: 97.3
click at [275, 216] on p "The Quit4Life+ and Cancer and HIV Stigma studies particularly resonate with me …" at bounding box center [422, 257] width 481 height 137
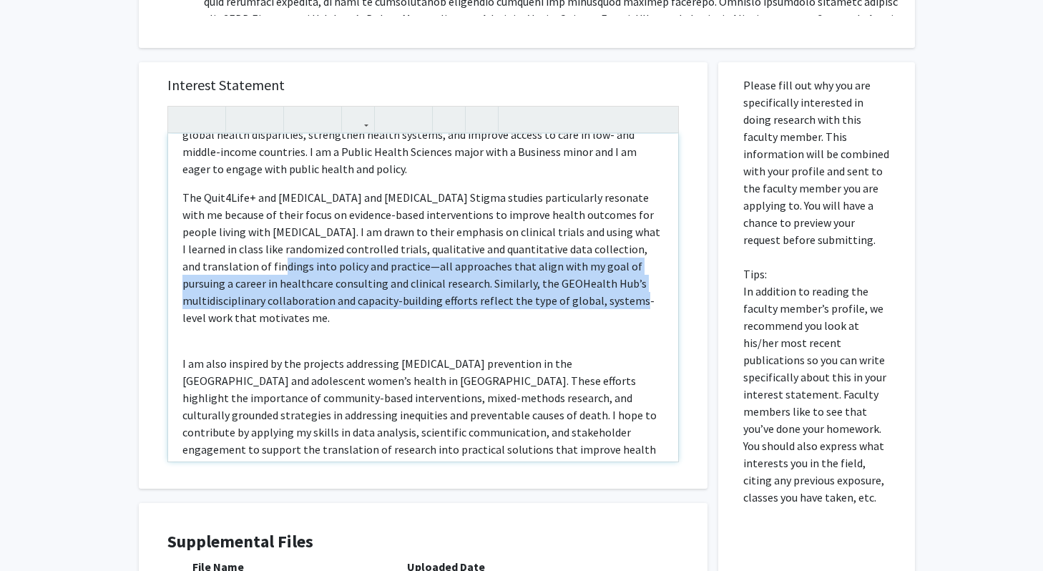
drag, startPoint x: 525, startPoint y: 243, endPoint x: 166, endPoint y: 214, distance: 360.3
click at [166, 214] on div "Interest Statement Hello. My name is Logan Lisausky and I am interested in cont…" at bounding box center [423, 275] width 540 height 426
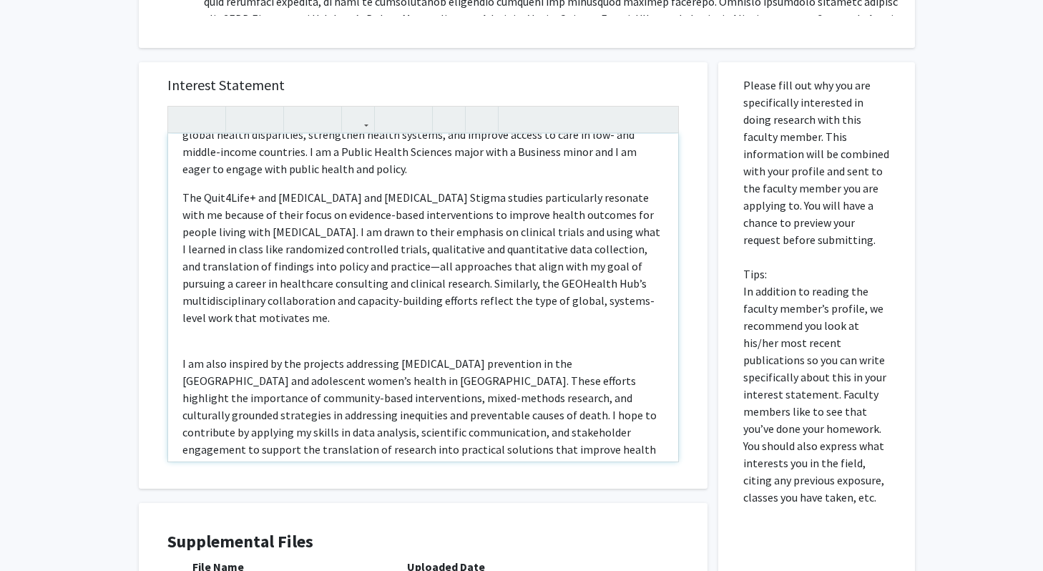
scroll to position [0, 0]
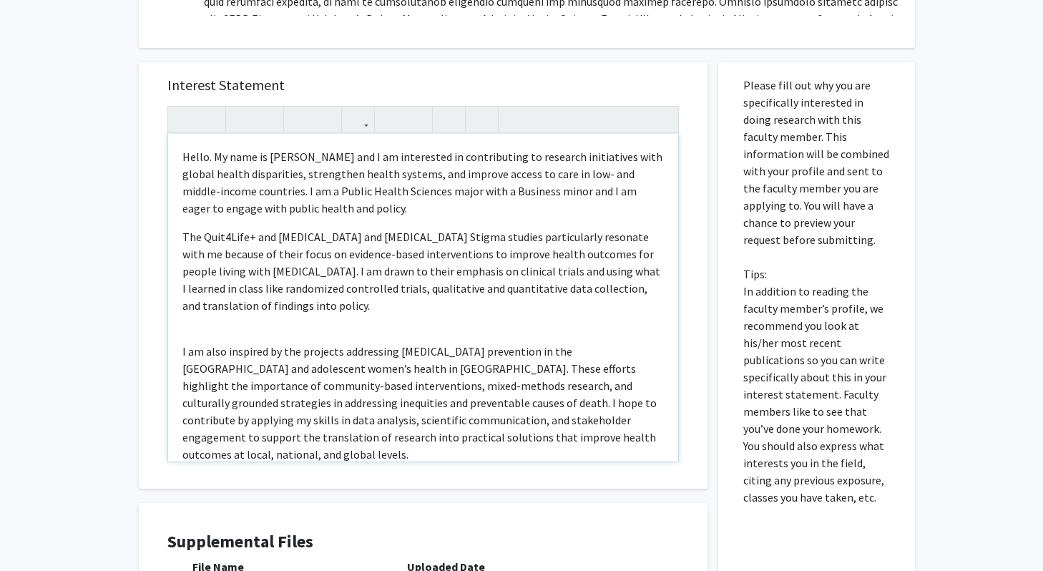
click at [206, 250] on div "Hello. My name is Logan Lisausky and I am interested in contributing to researc…" at bounding box center [423, 298] width 510 height 328
click at [200, 268] on div "Hello. My name is Logan Lisausky and I am interested in contributing to researc…" at bounding box center [423, 298] width 510 height 328
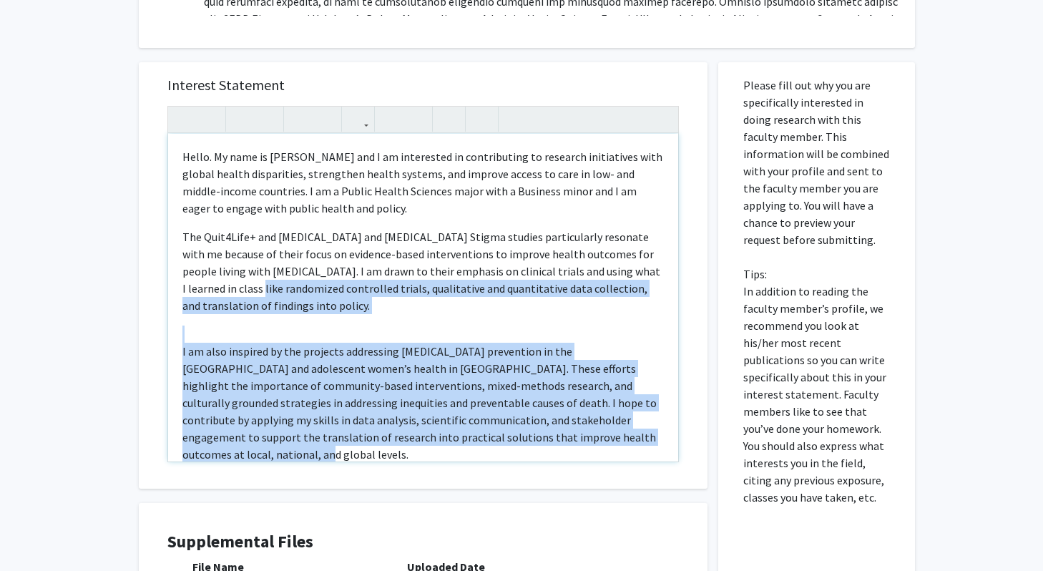
drag, startPoint x: 551, startPoint y: 368, endPoint x: 194, endPoint y: 237, distance: 380.5
click at [194, 237] on div "Hello. My name is Logan Lisausky and I am interested in contributing to researc…" at bounding box center [423, 298] width 510 height 328
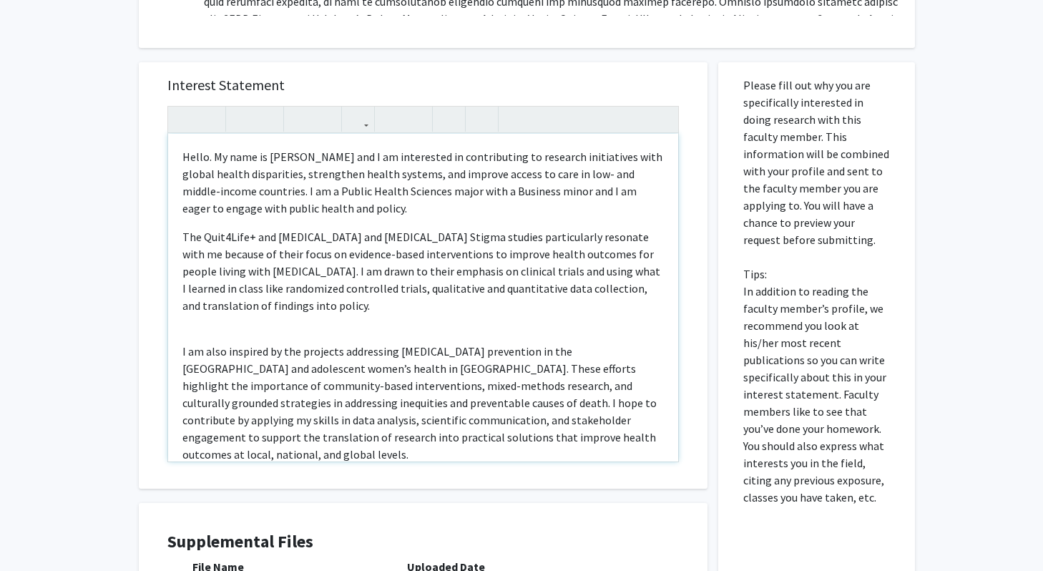
click at [180, 272] on div "Hello. My name is Logan Lisausky and I am interested in contributing to researc…" at bounding box center [423, 298] width 510 height 328
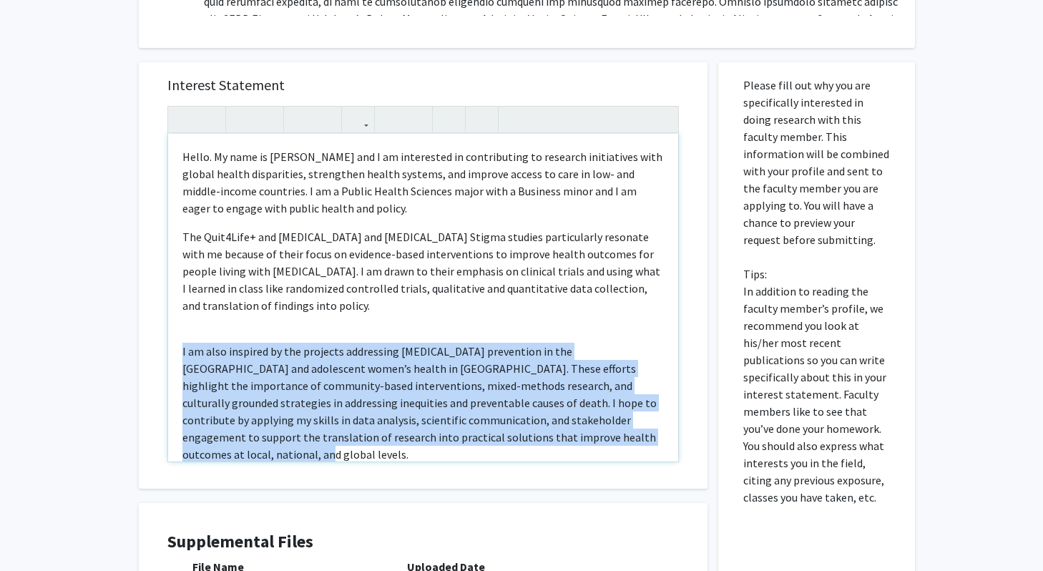
drag, startPoint x: 180, startPoint y: 276, endPoint x: 687, endPoint y: 393, distance: 519.9
click at [687, 393] on div "Interest Statement Hello. My name is Logan Lisausky and I am interested in cont…" at bounding box center [423, 275] width 540 height 426
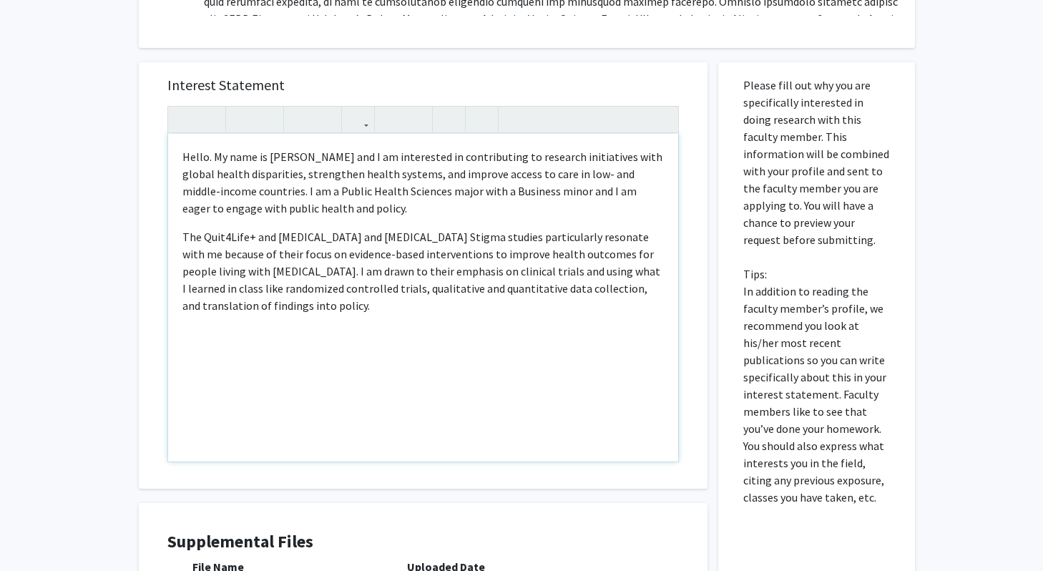
type textarea "<p>Hello. My name is Logan Lisausky and I am interested in contributing to rese…"
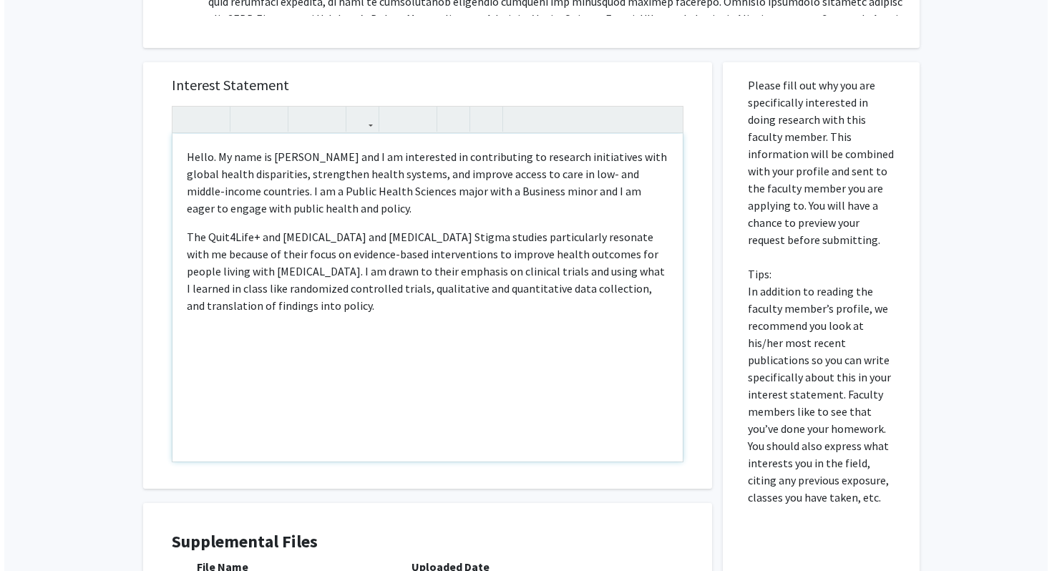
scroll to position [1713, 0]
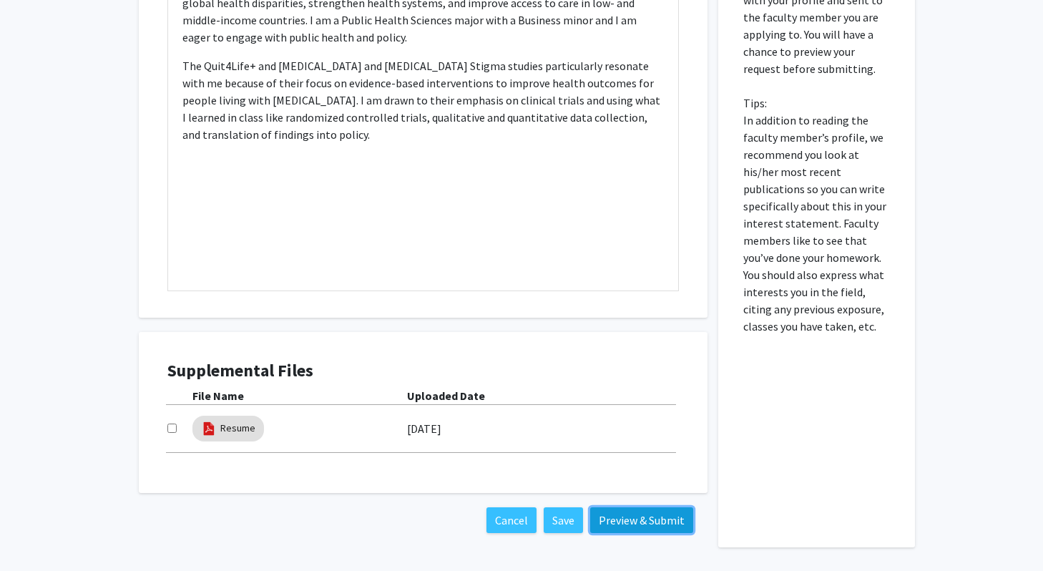
click at [603, 507] on button "Preview & Submit" at bounding box center [641, 520] width 103 height 26
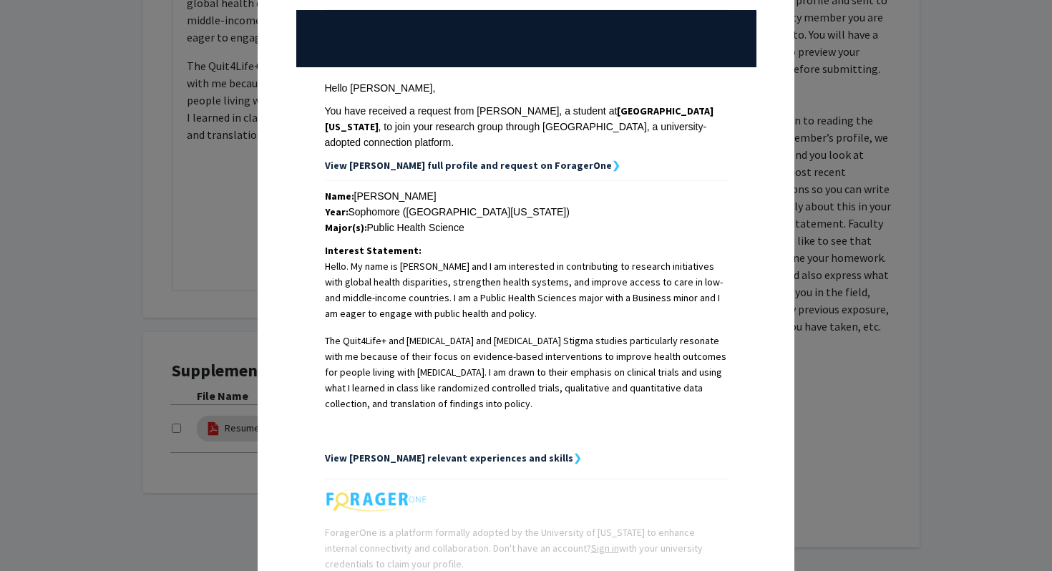
scroll to position [262, 0]
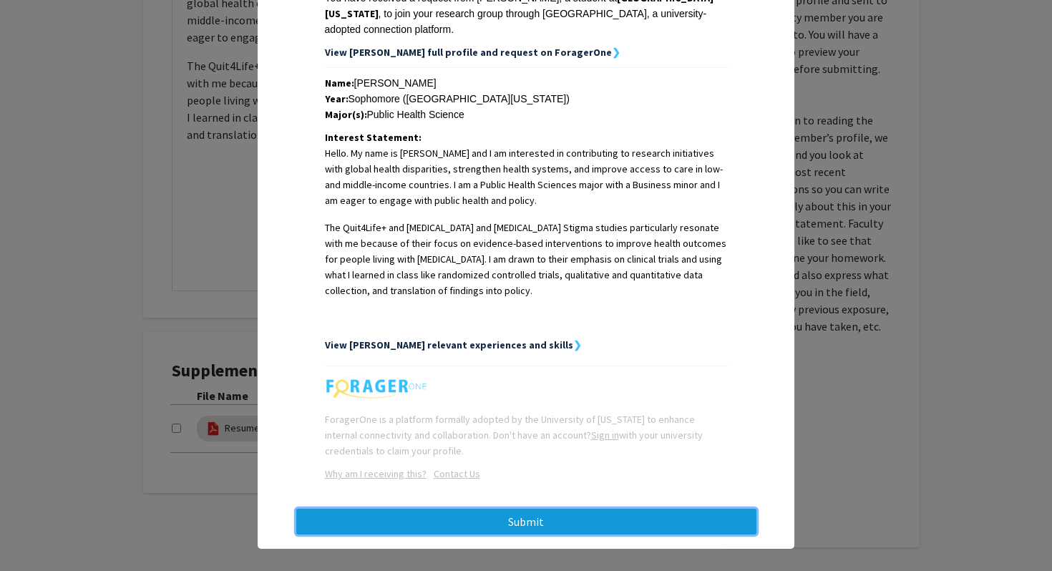
click at [581, 509] on button "Submit" at bounding box center [526, 522] width 460 height 26
